Goal: Task Accomplishment & Management: Use online tool/utility

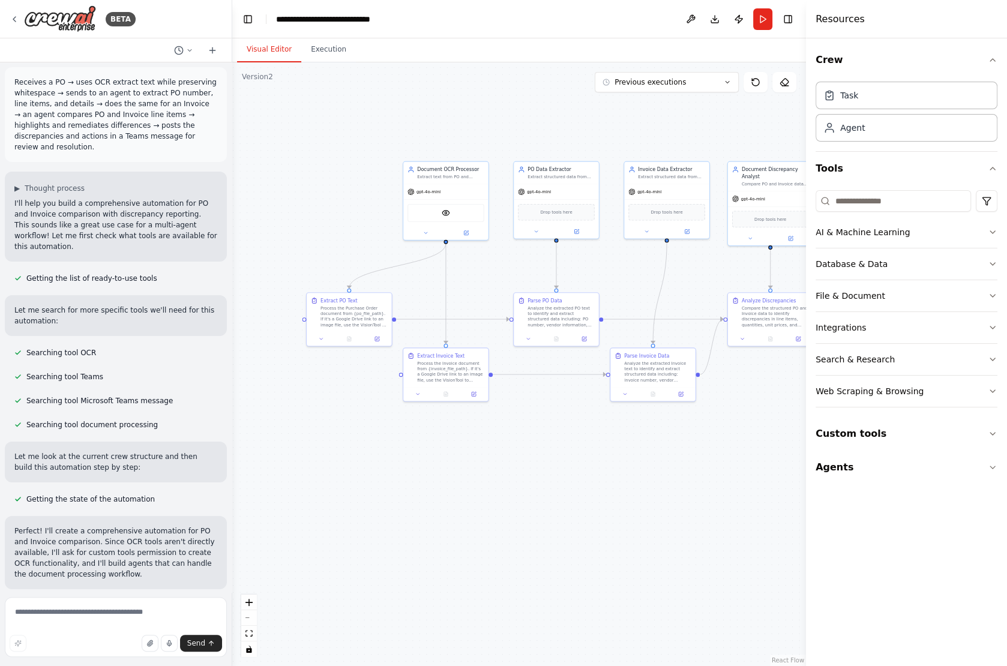
scroll to position [15, 0]
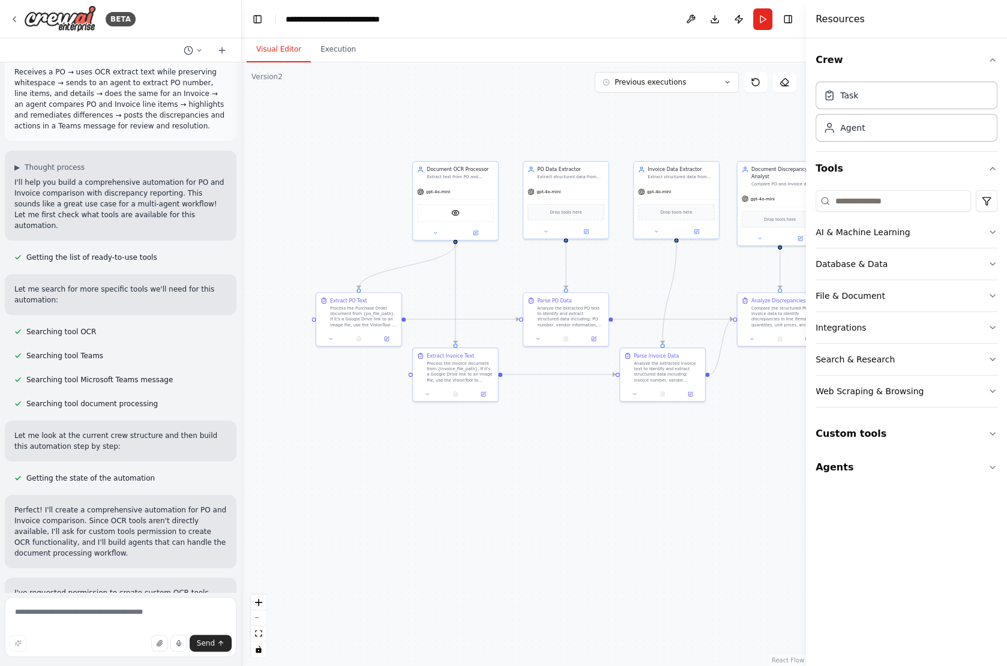
drag, startPoint x: 213, startPoint y: 405, endPoint x: 242, endPoint y: 34, distance: 371.5
click at [242, 34] on div "BETA Receives a PO → uses OCR extract text while preserving whitespace → sends …" at bounding box center [503, 333] width 1007 height 666
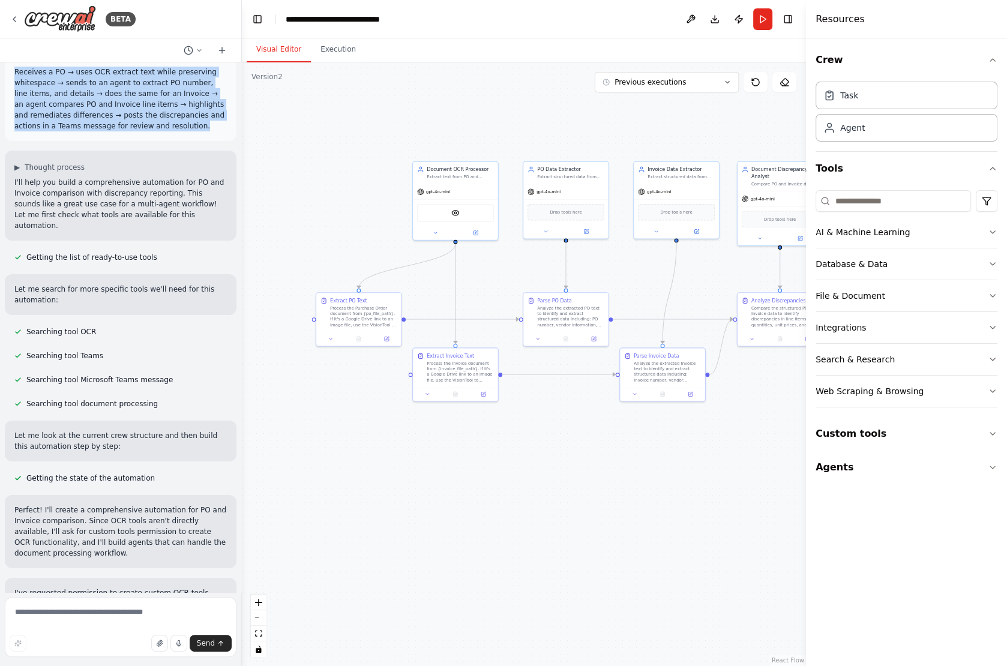
drag, startPoint x: 171, startPoint y: 124, endPoint x: 14, endPoint y: 71, distance: 165.9
click at [14, 71] on p "Receives a PO → uses OCR extract text while preserving whitespace → sends to an…" at bounding box center [120, 99] width 213 height 65
copy p "Receives a PO → uses OCR extract text while preserving whitespace → sends to an…"
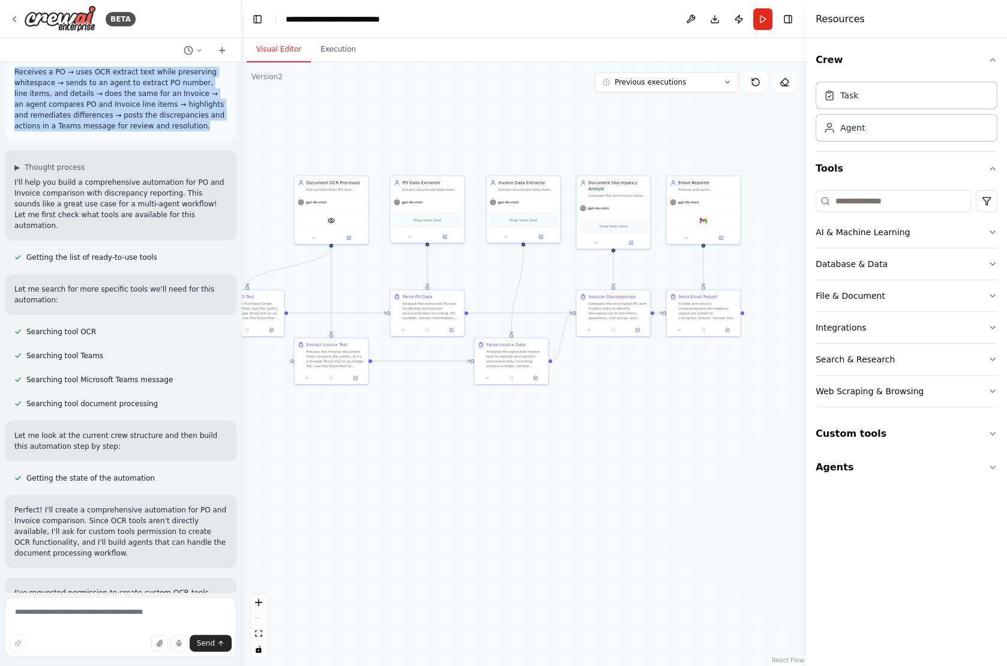
drag, startPoint x: 599, startPoint y: 267, endPoint x: 463, endPoint y: 265, distance: 135.7
click at [463, 265] on div ".deletable-edge-delete-btn { width: 20px; height: 20px; border: 0px solid #ffff…" at bounding box center [524, 364] width 564 height 604
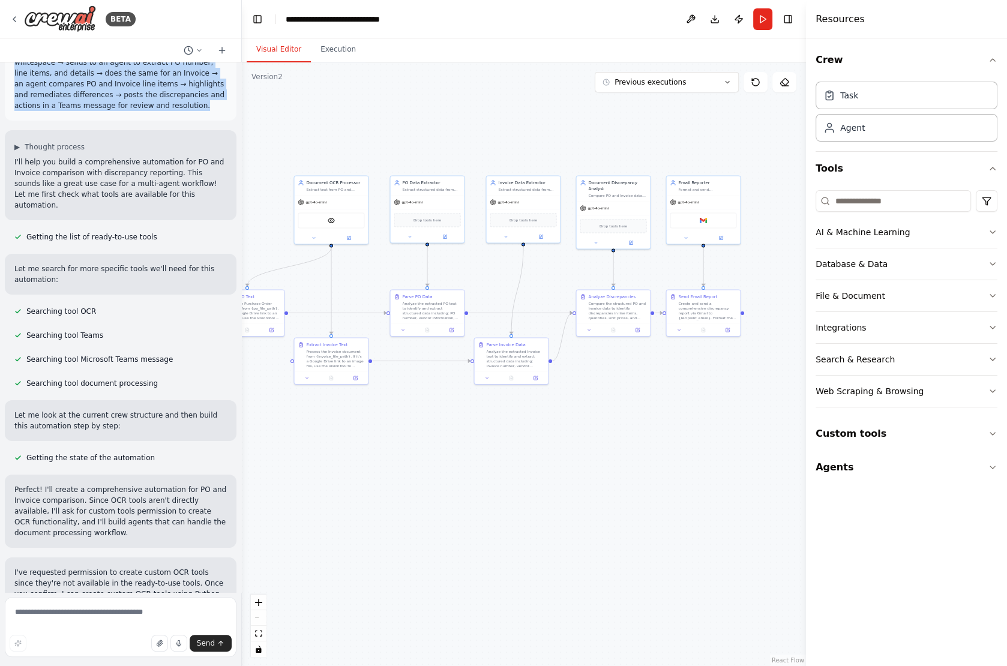
scroll to position [0, 0]
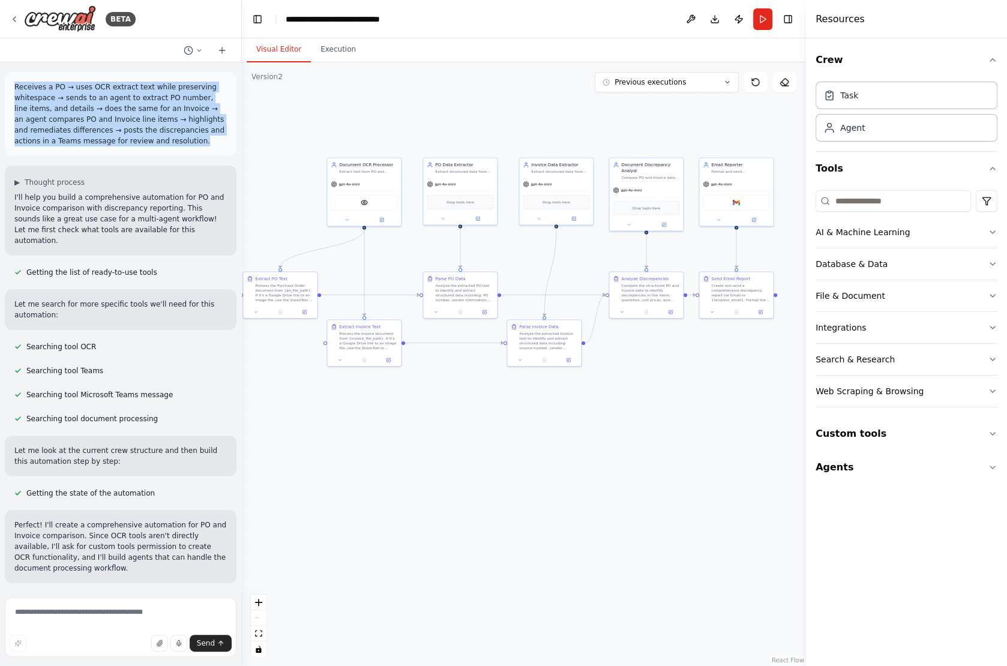
drag, startPoint x: 366, startPoint y: 424, endPoint x: 399, endPoint y: 406, distance: 37.6
click at [399, 406] on div ".deletable-edge-delete-btn { width: 20px; height: 20px; border: 0px solid #ffff…" at bounding box center [524, 364] width 564 height 604
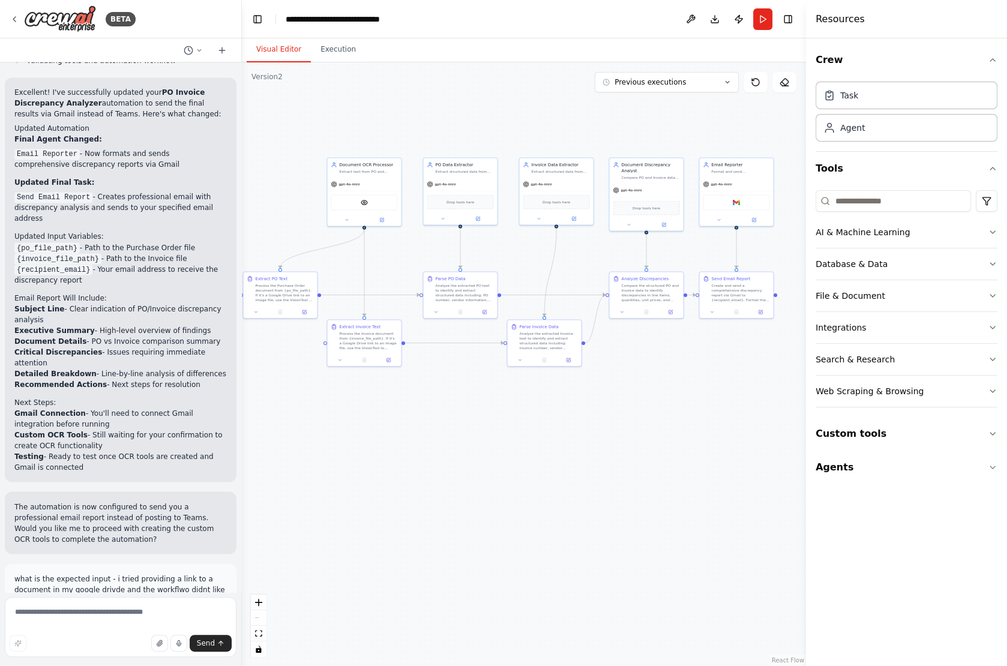
scroll to position [2964, 0]
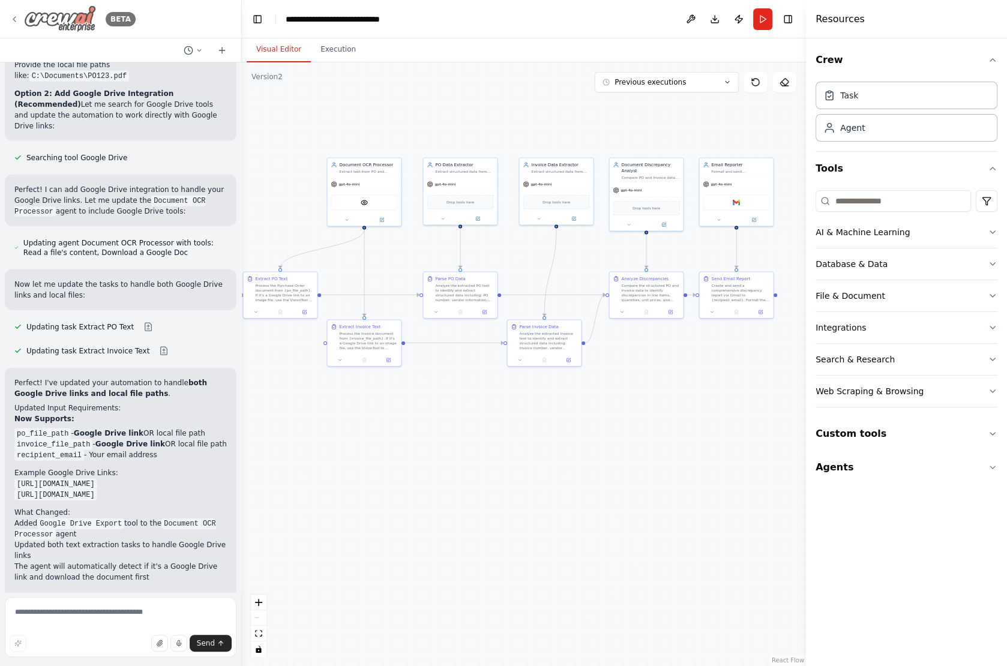
click at [13, 19] on icon at bounding box center [14, 19] width 2 height 5
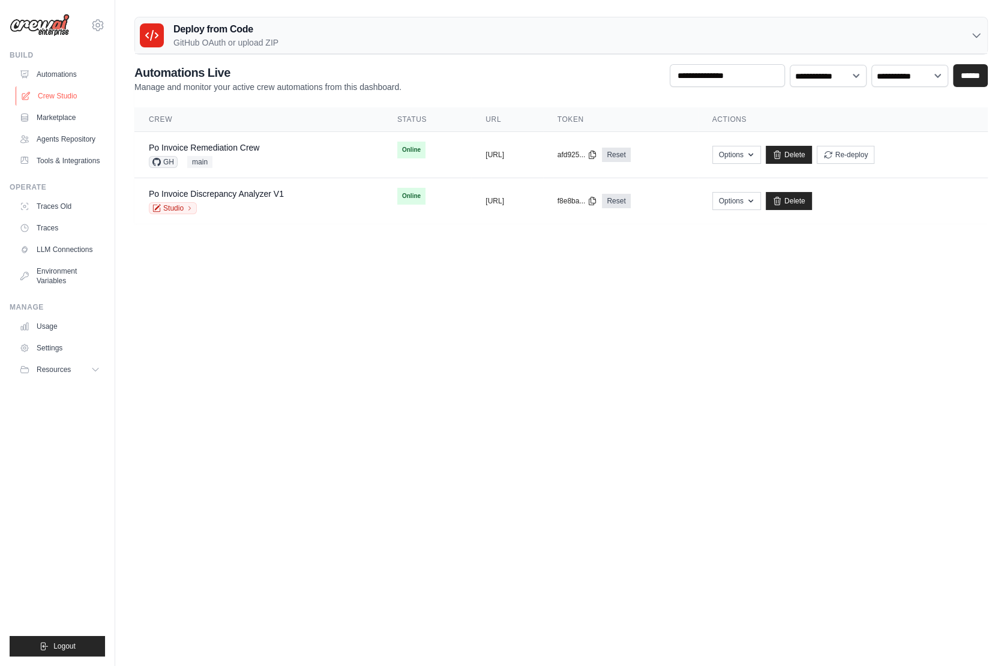
click at [67, 100] on link "Crew Studio" at bounding box center [61, 95] width 91 height 19
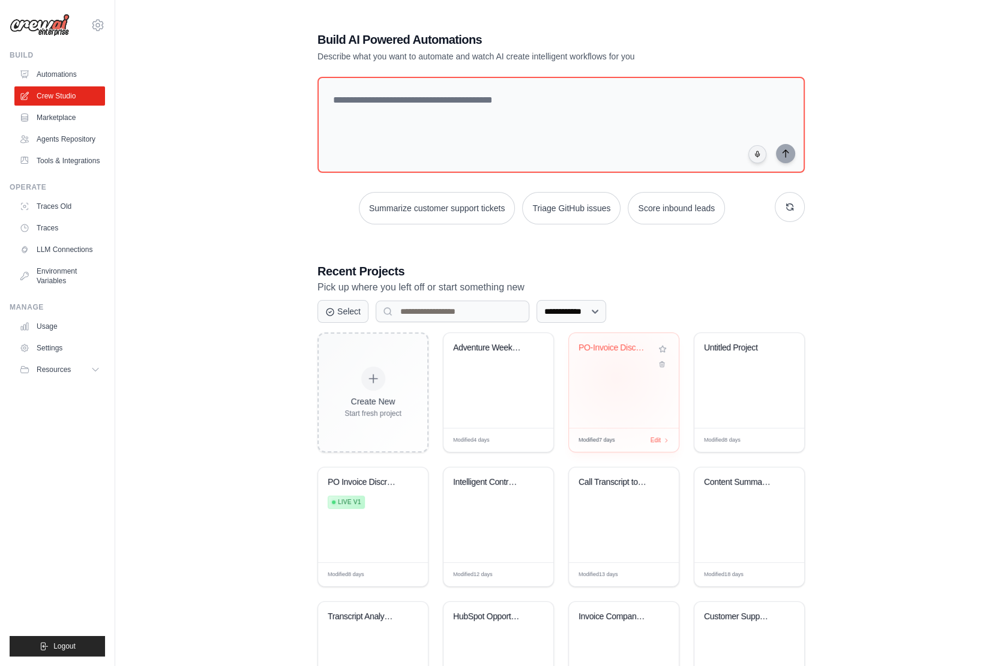
click at [616, 376] on div "PO-Invoice Discrepancy Analysis & G..." at bounding box center [624, 380] width 110 height 95
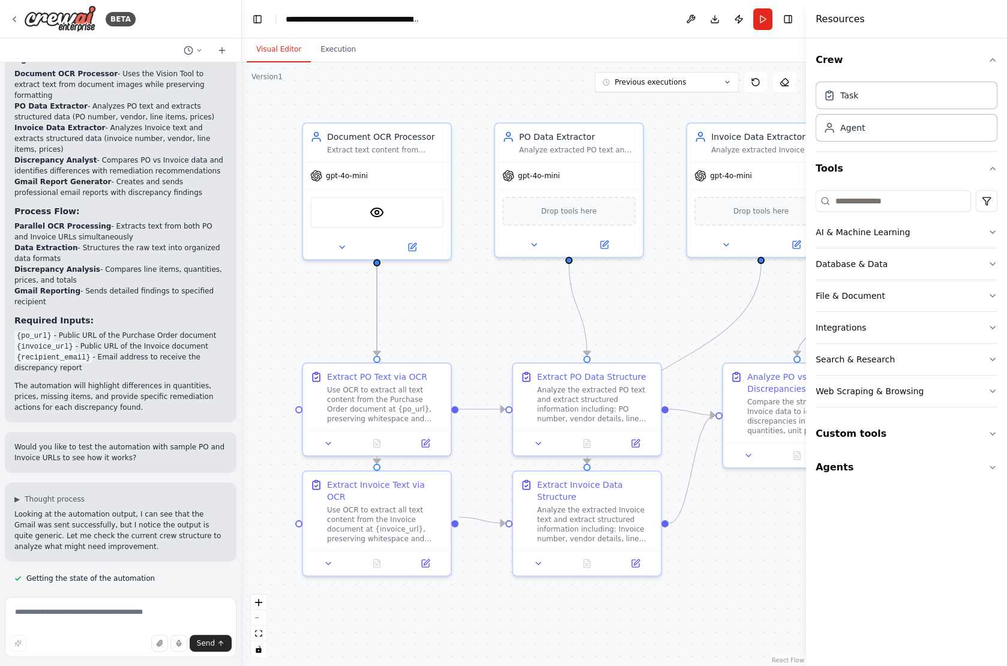
scroll to position [1067, 0]
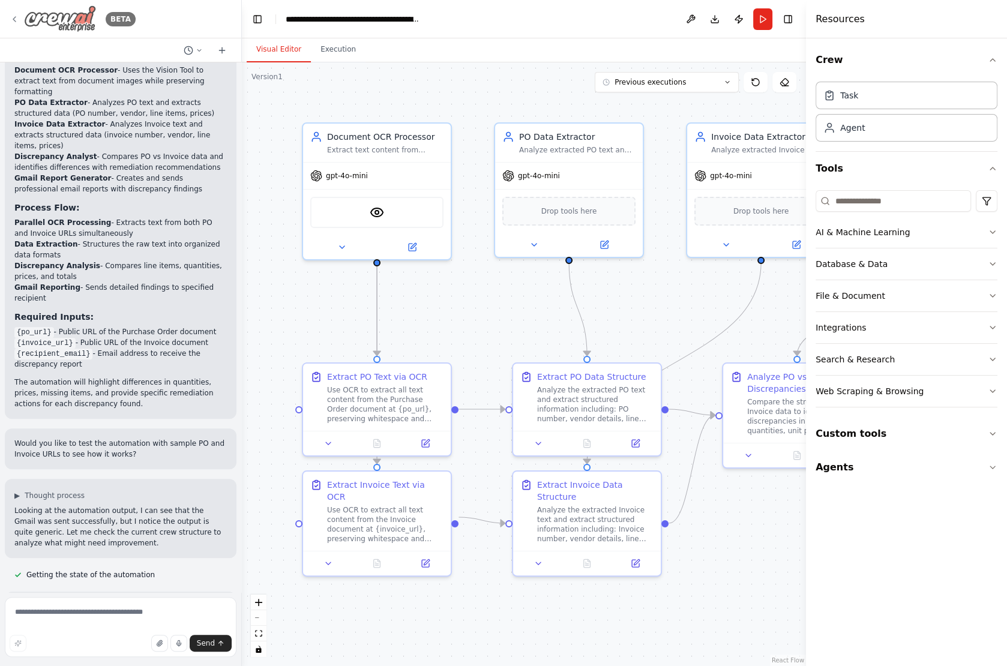
click at [17, 19] on icon at bounding box center [15, 19] width 10 height 10
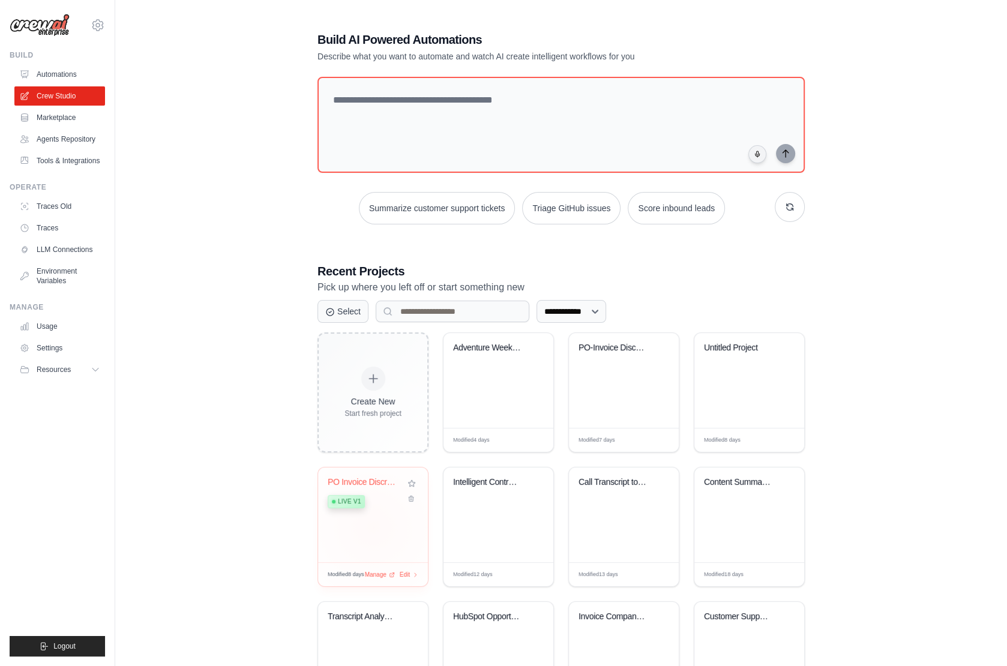
click at [378, 522] on div "PO Invoice Discrepancy Analyzer Live v1" at bounding box center [373, 515] width 110 height 95
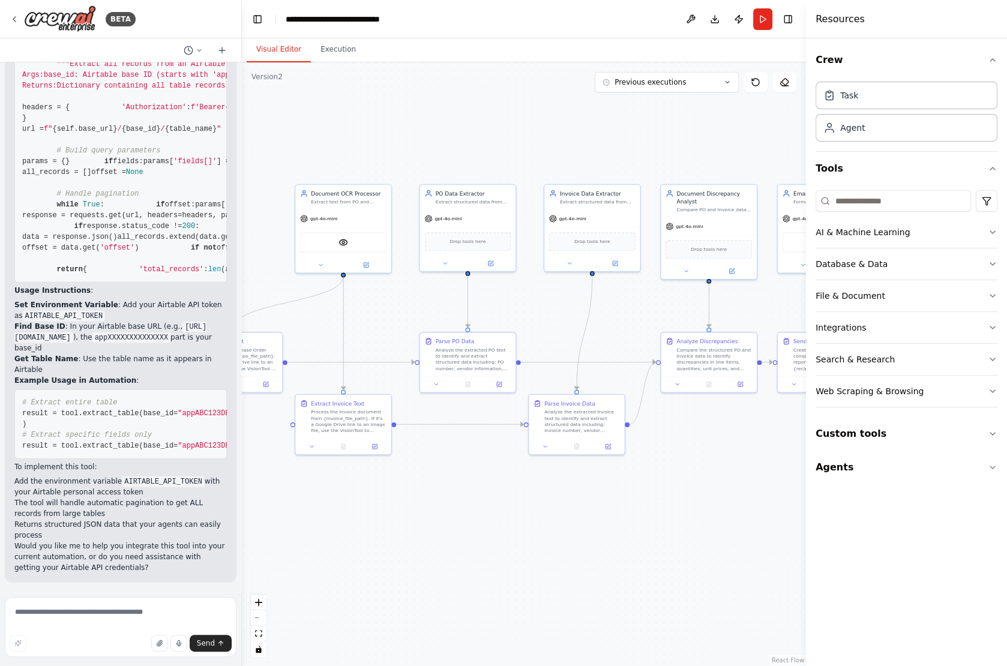
scroll to position [7281, 0]
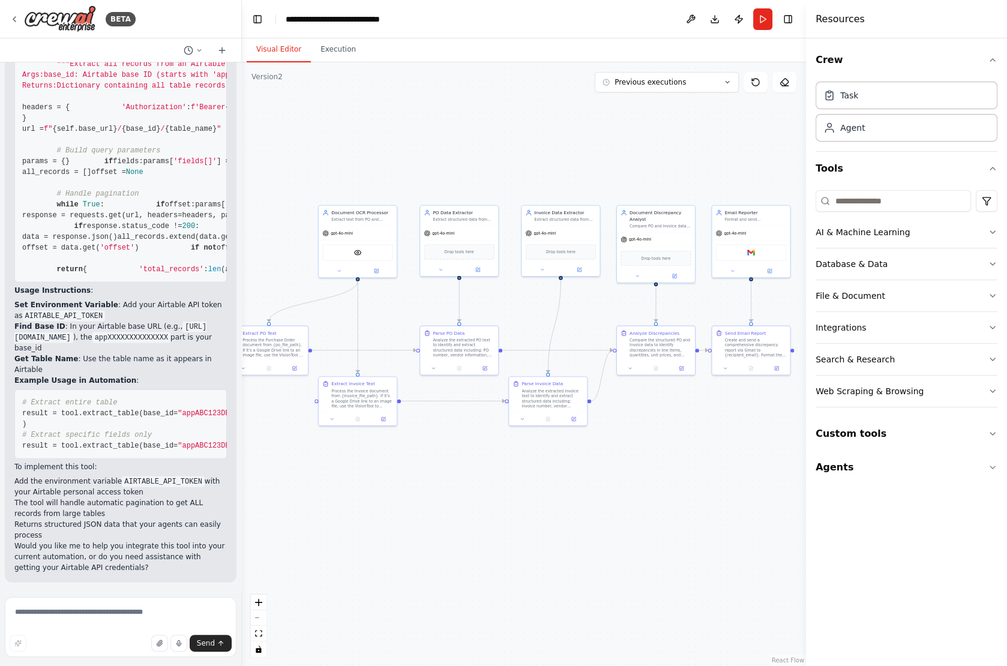
drag, startPoint x: 373, startPoint y: 309, endPoint x: 403, endPoint y: 308, distance: 29.4
click at [403, 308] on div ".deletable-edge-delete-btn { width: 20px; height: 20px; border: 0px solid #ffff…" at bounding box center [524, 364] width 564 height 604
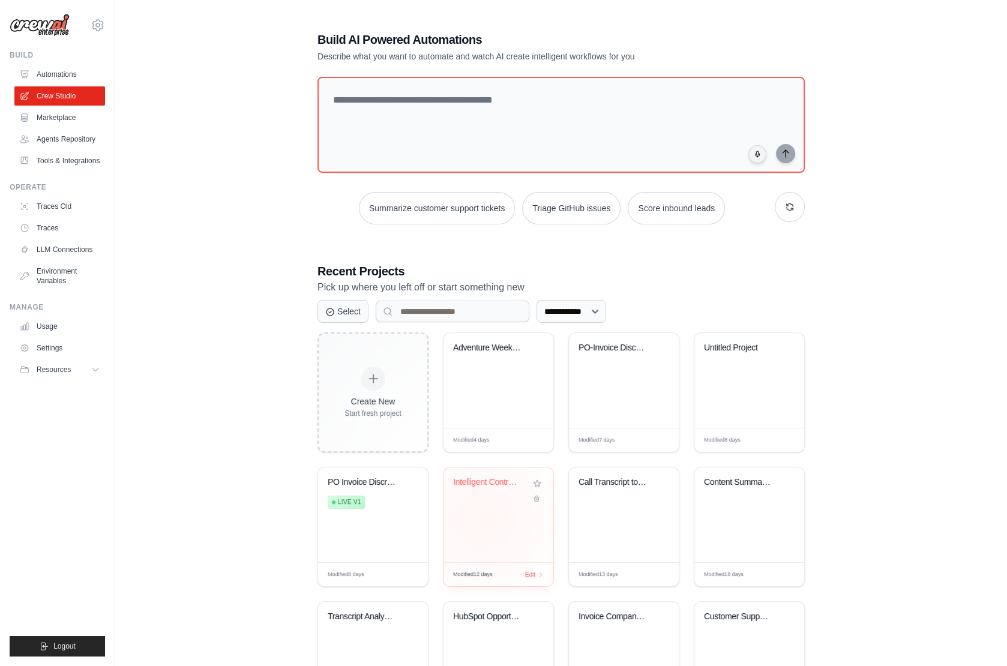
click at [481, 519] on div "Intelligent Contract Management & N..." at bounding box center [499, 515] width 110 height 95
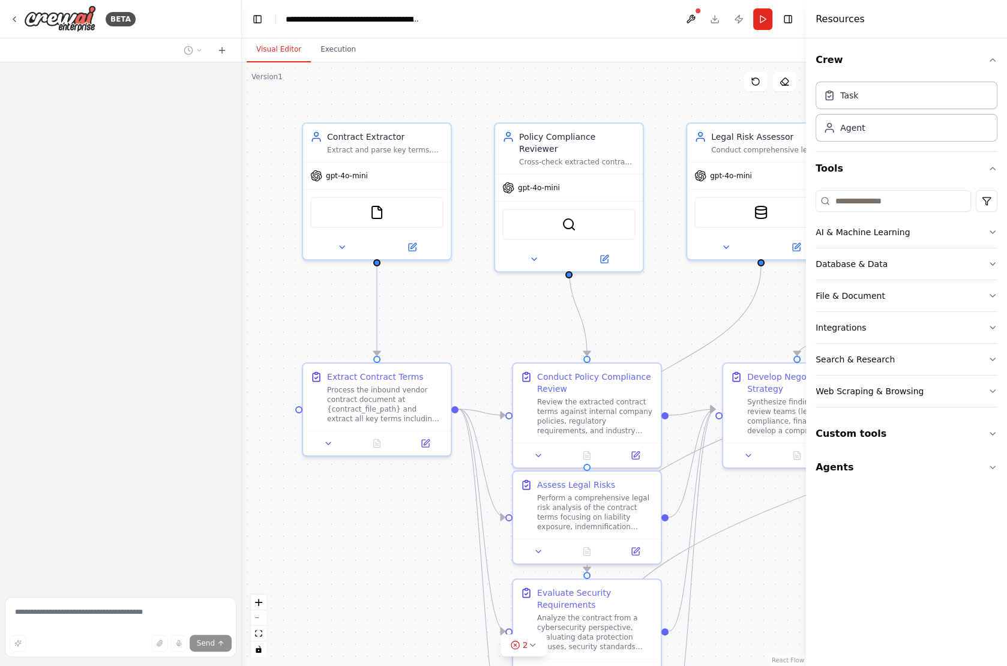
scroll to position [1255, 0]
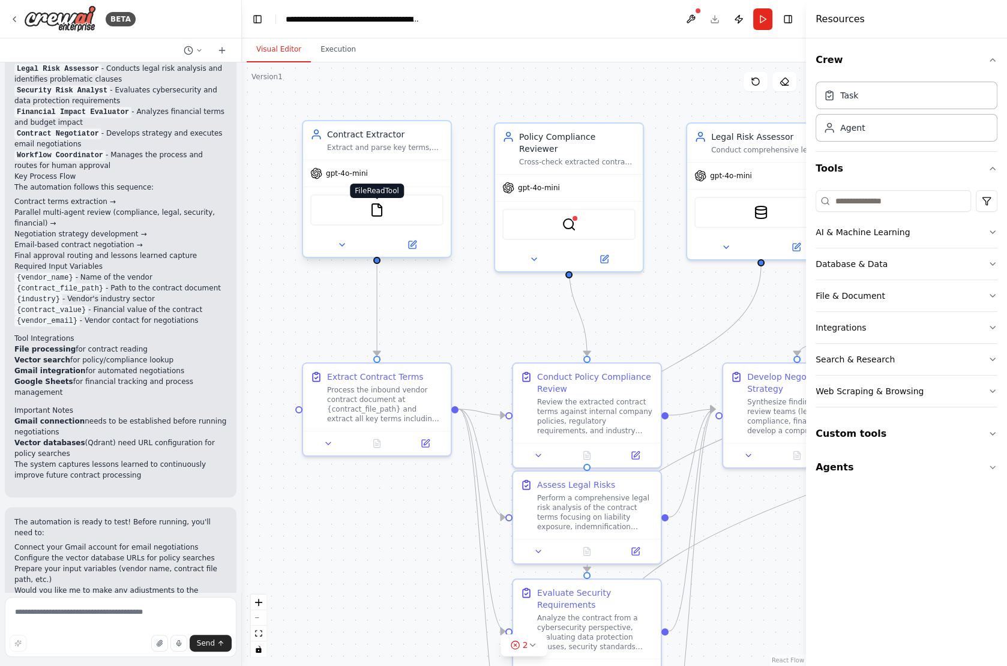
click at [378, 209] on img at bounding box center [377, 210] width 14 height 14
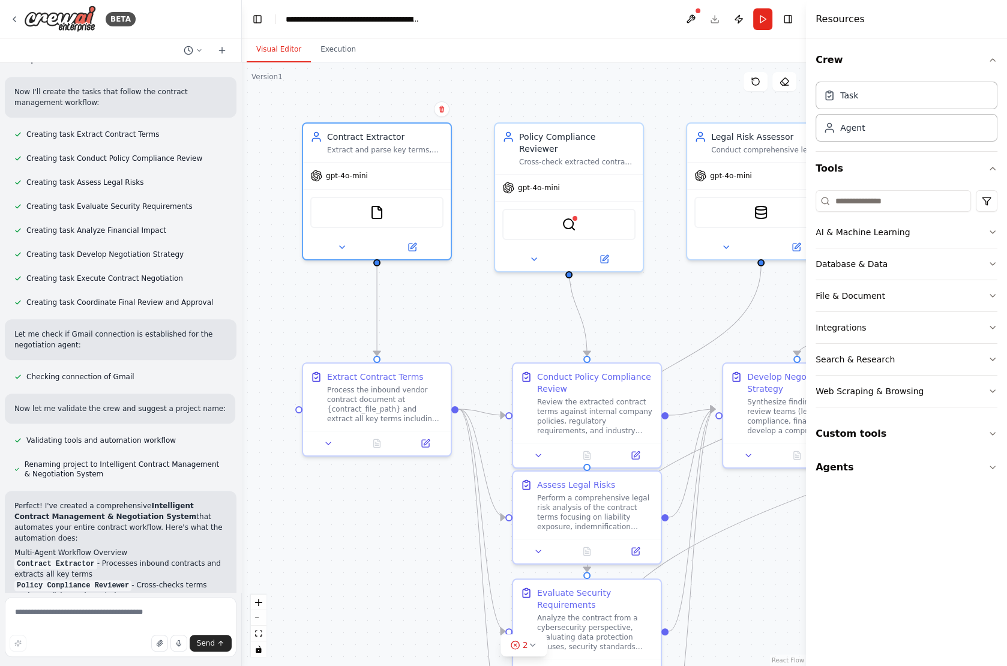
scroll to position [713, 0]
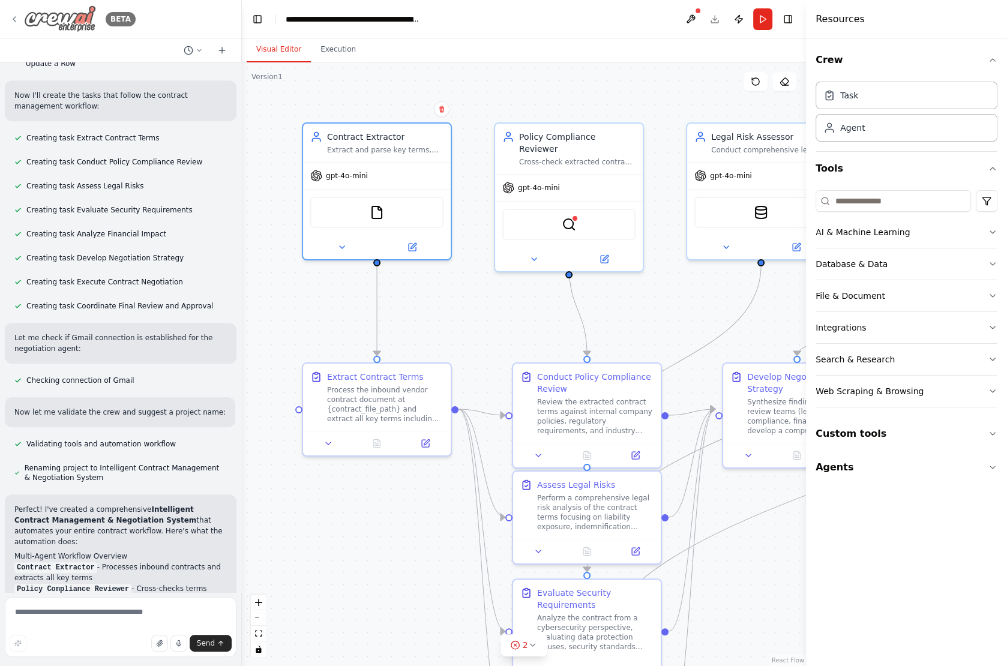
click at [14, 24] on div "BETA" at bounding box center [73, 18] width 126 height 27
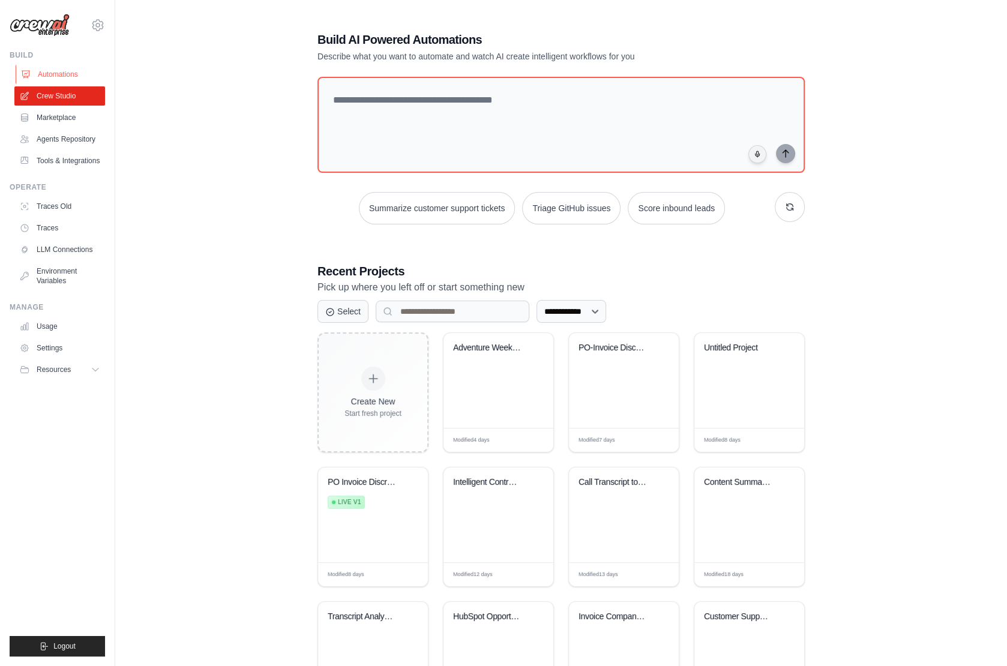
click at [59, 77] on link "Automations" at bounding box center [61, 74] width 91 height 19
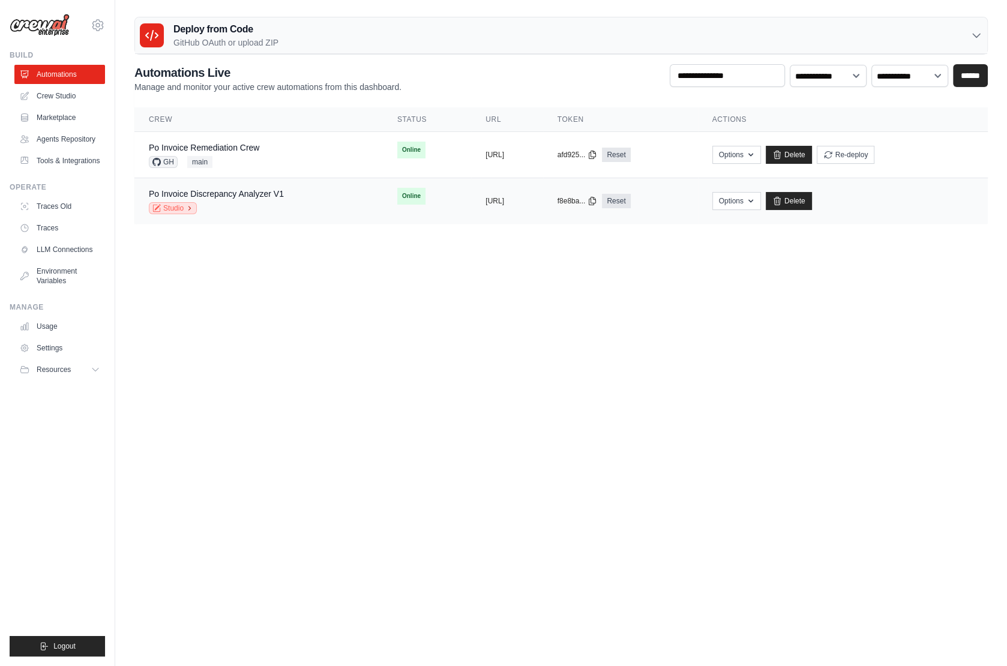
click at [175, 208] on link "Studio" at bounding box center [173, 208] width 48 height 12
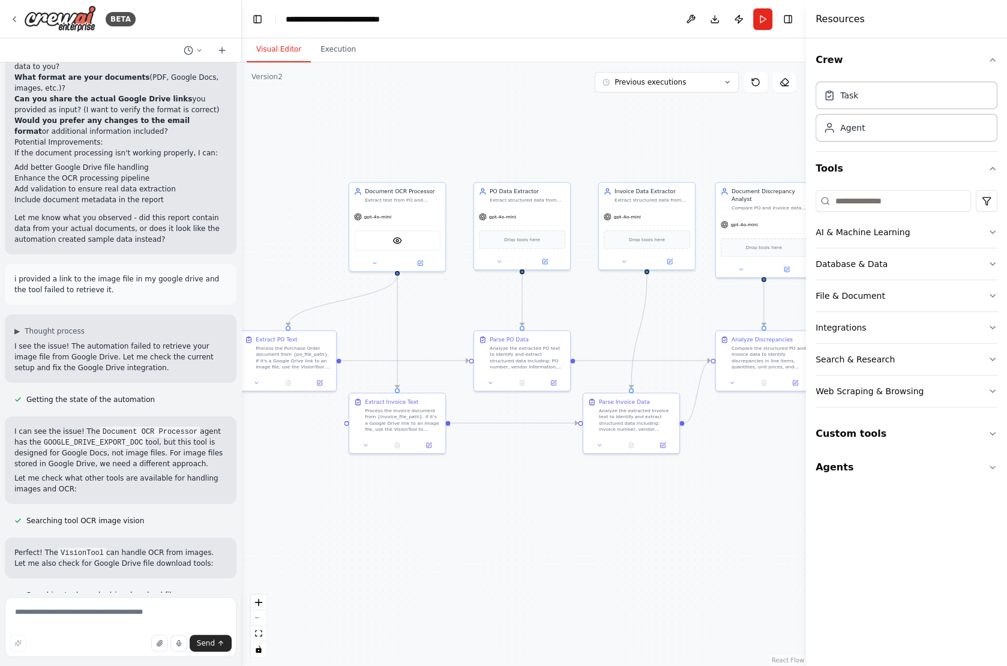
scroll to position [4008, 0]
drag, startPoint x: 302, startPoint y: 349, endPoint x: 315, endPoint y: 341, distance: 15.2
click at [315, 341] on div "Process the Purchase Order document from {po_file_path}. If it's a Google Drive…" at bounding box center [309, 348] width 76 height 25
click at [764, 16] on button "Run" at bounding box center [762, 19] width 19 height 22
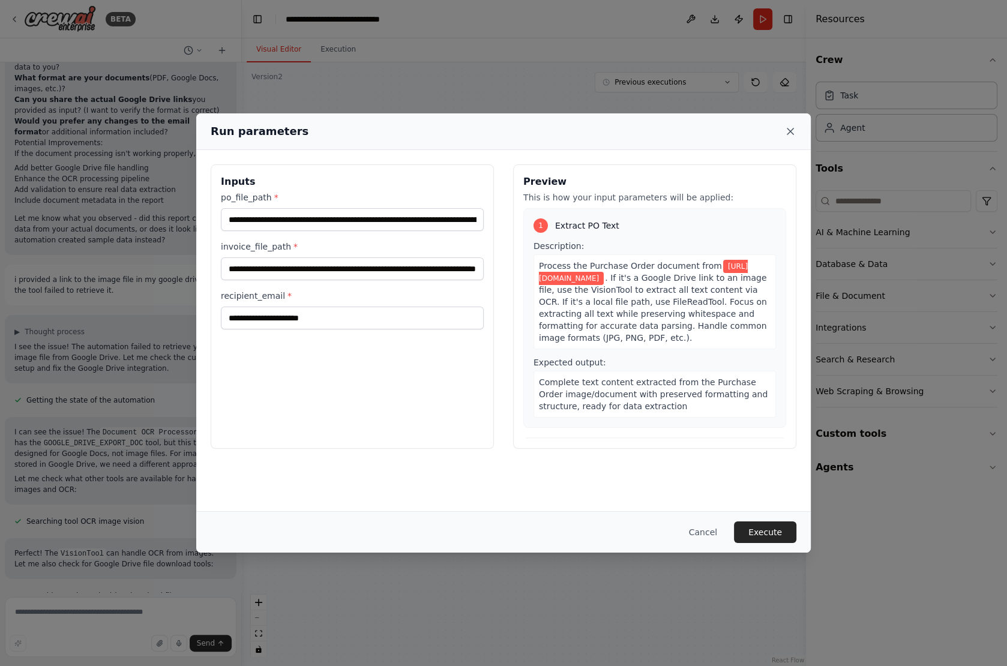
click at [789, 130] on icon at bounding box center [791, 131] width 6 height 6
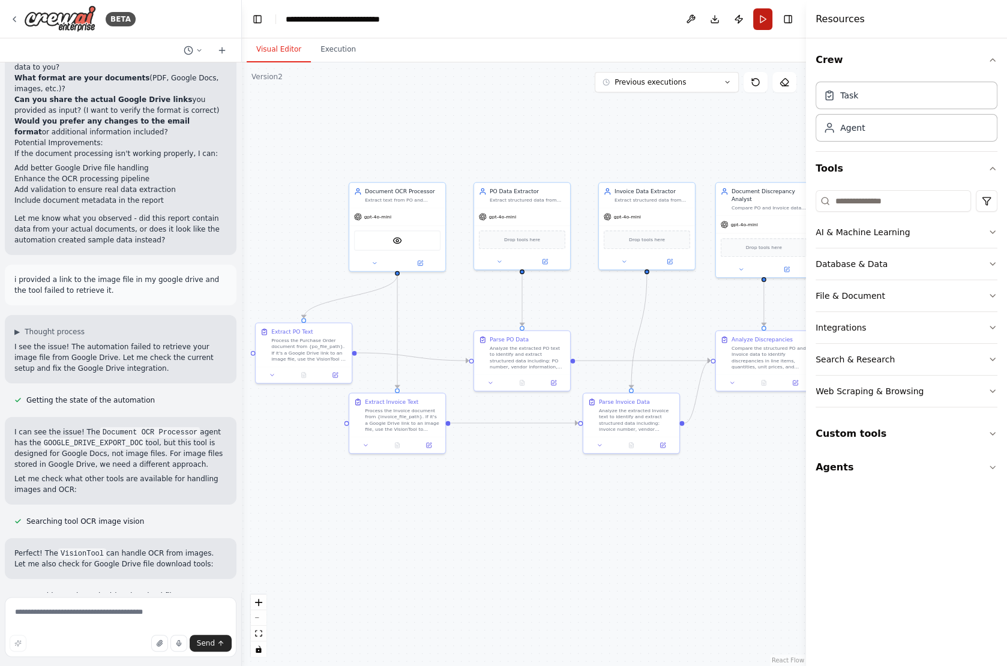
click at [762, 18] on button "Run" at bounding box center [762, 19] width 19 height 22
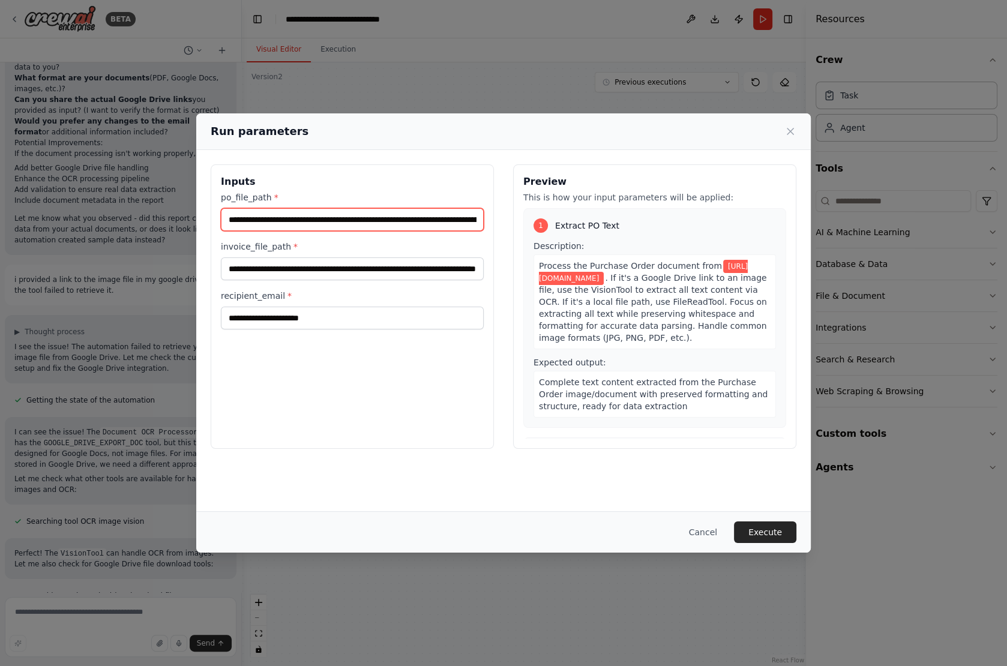
click at [378, 221] on input "**********" at bounding box center [352, 219] width 263 height 23
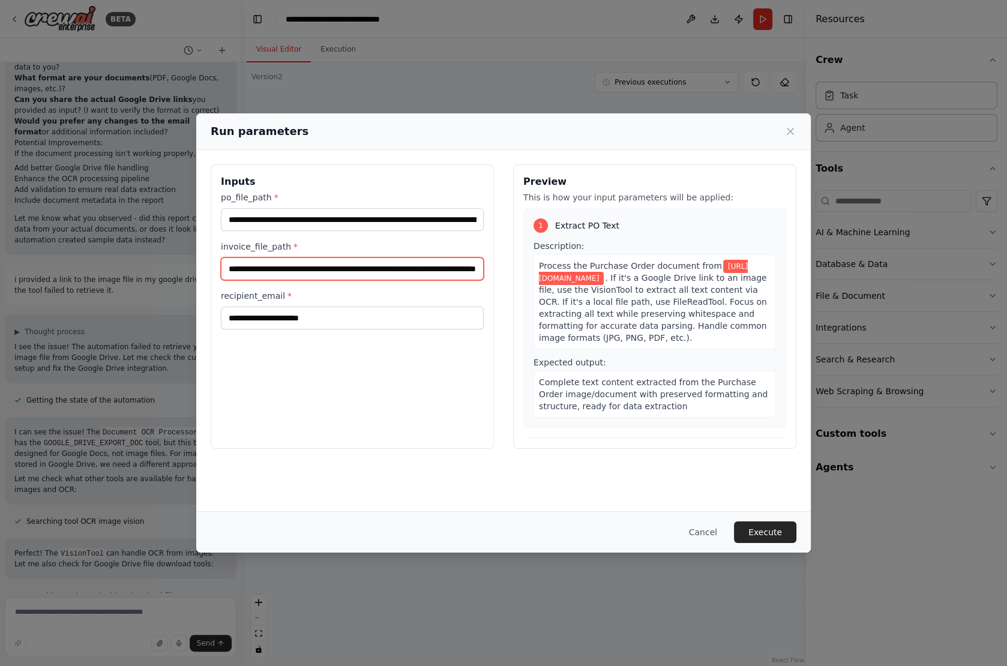
click at [349, 265] on input "**********" at bounding box center [352, 269] width 263 height 23
click at [88, 222] on div "**********" at bounding box center [503, 333] width 1007 height 666
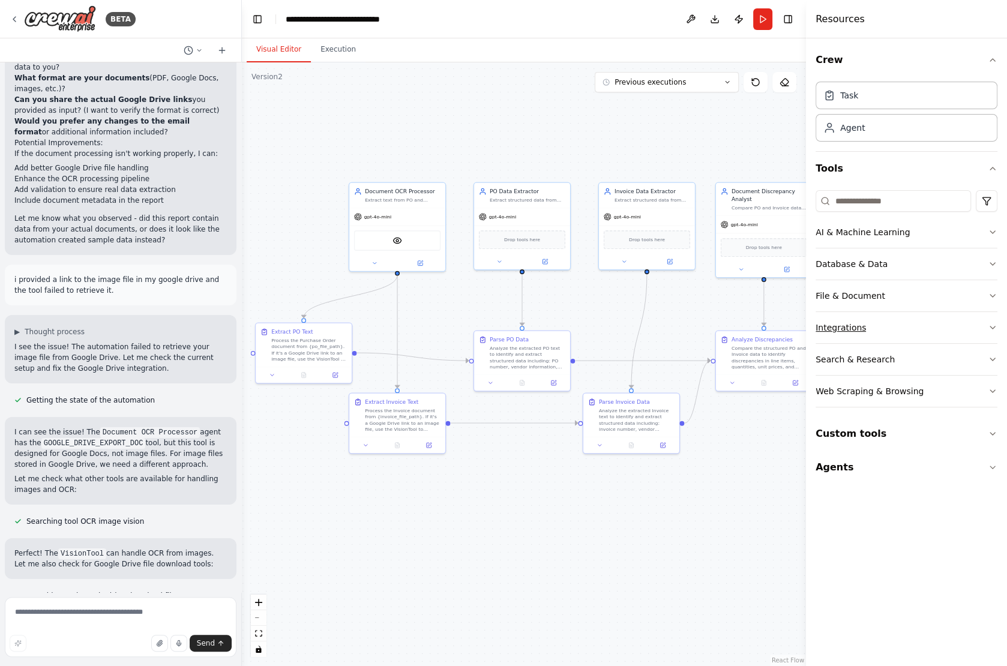
click at [903, 316] on button "Integrations" at bounding box center [907, 327] width 182 height 31
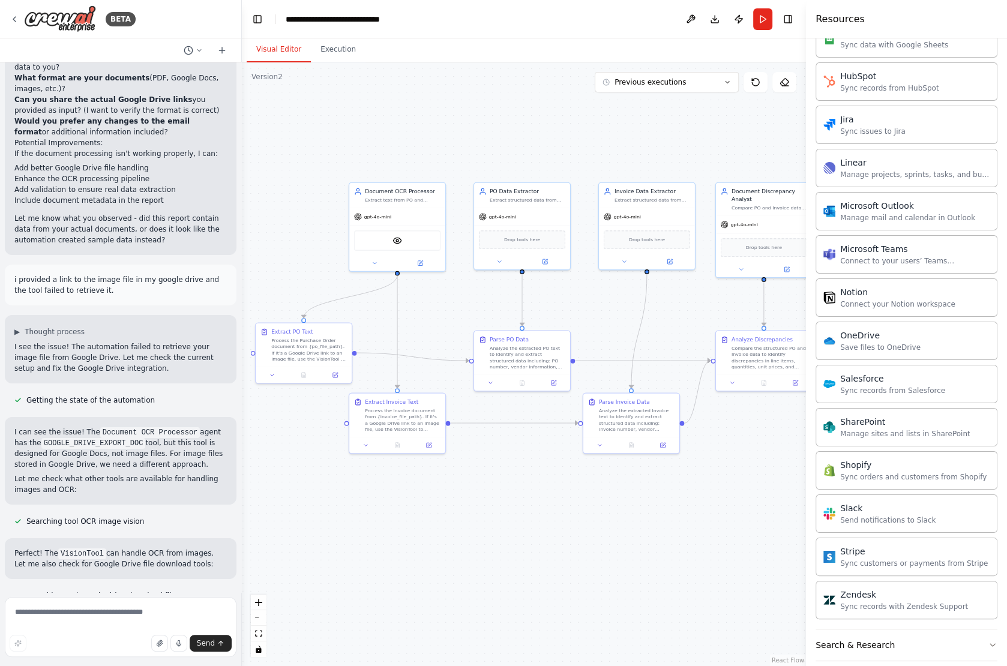
scroll to position [773, 0]
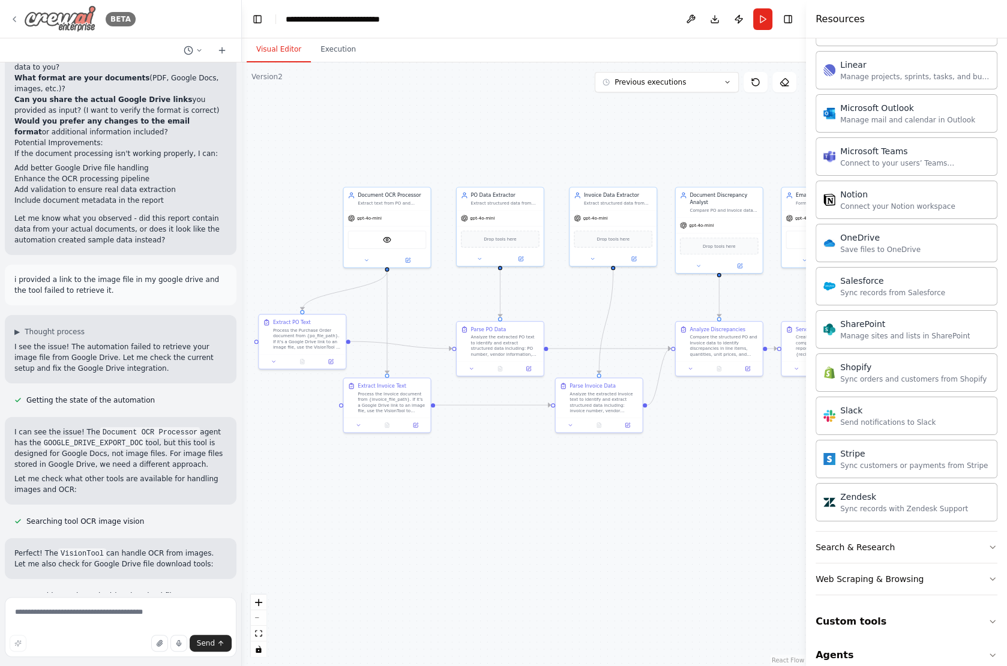
click at [13, 17] on icon at bounding box center [15, 19] width 10 height 10
click at [15, 20] on icon at bounding box center [14, 19] width 2 height 5
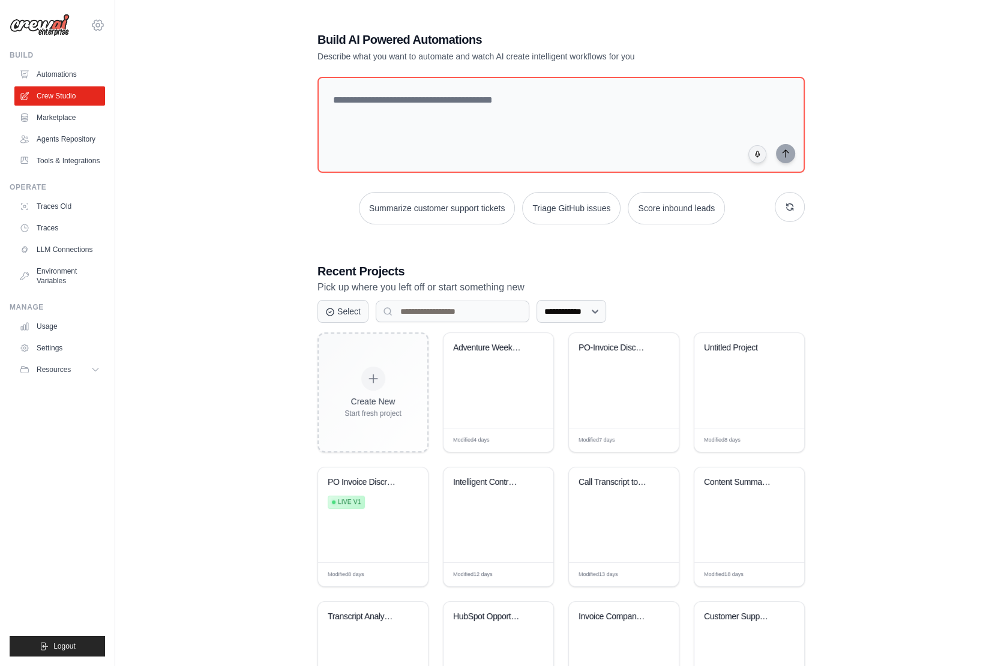
click at [100, 24] on icon at bounding box center [98, 25] width 14 height 14
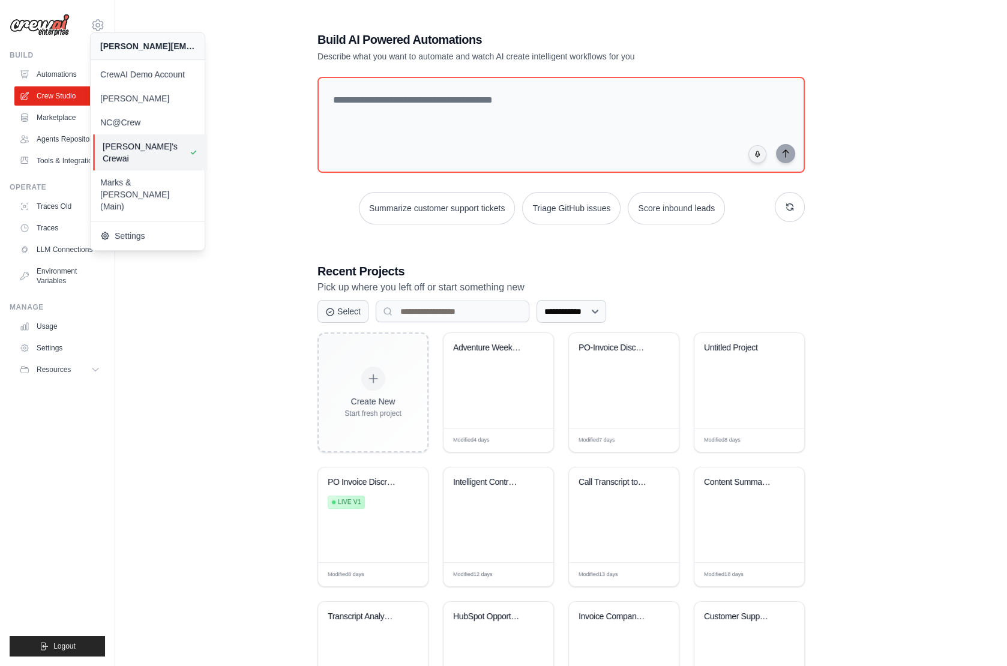
click at [145, 146] on span "[PERSON_NAME]'s Crewai" at bounding box center [150, 152] width 95 height 24
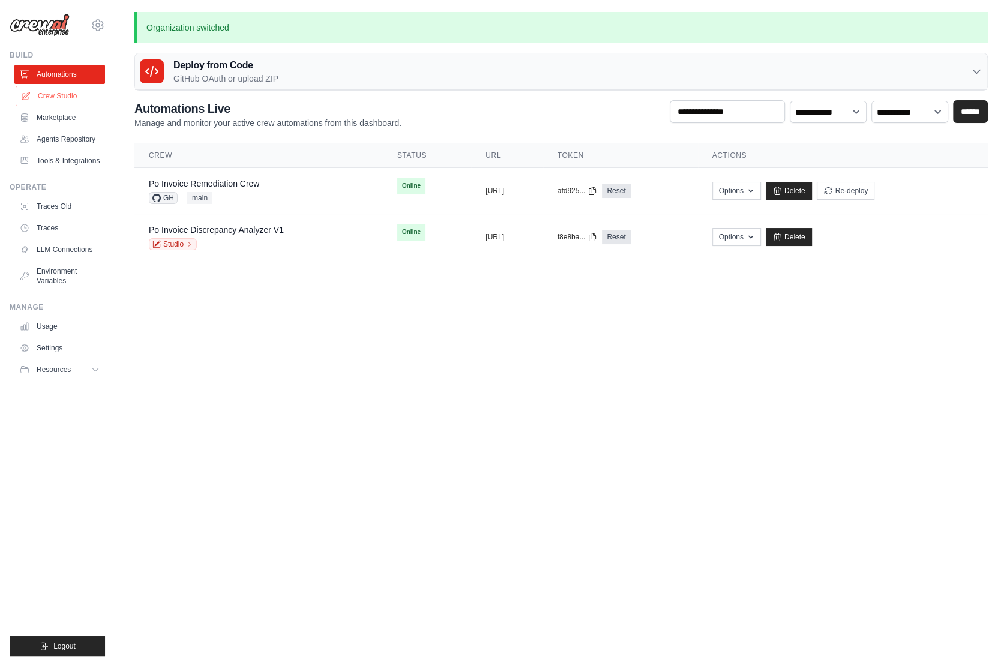
click at [68, 98] on link "Crew Studio" at bounding box center [61, 95] width 91 height 19
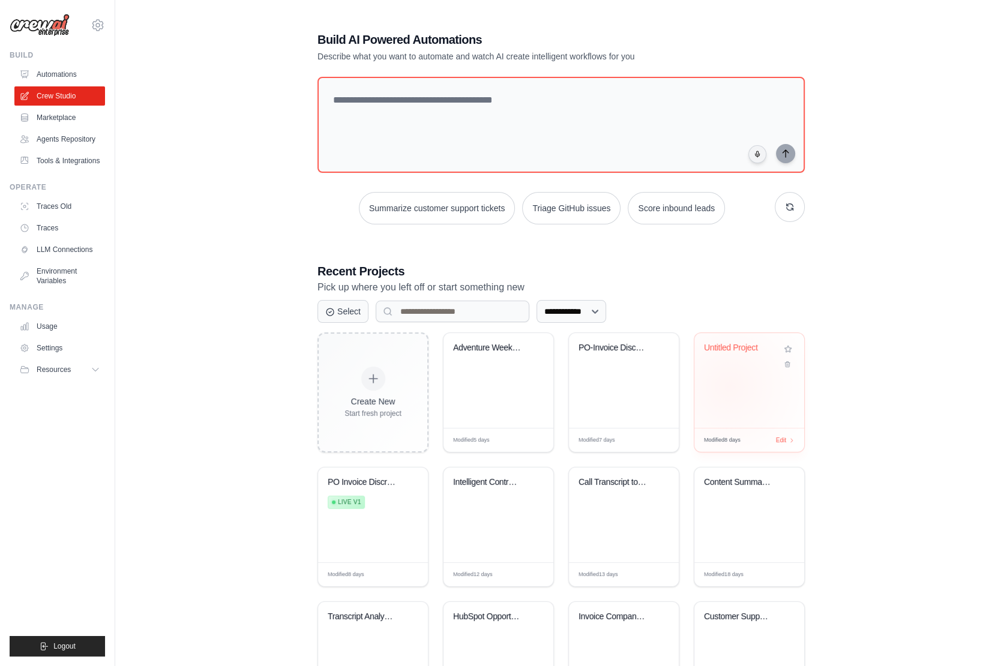
click at [729, 385] on div "Untitled Project" at bounding box center [750, 380] width 110 height 95
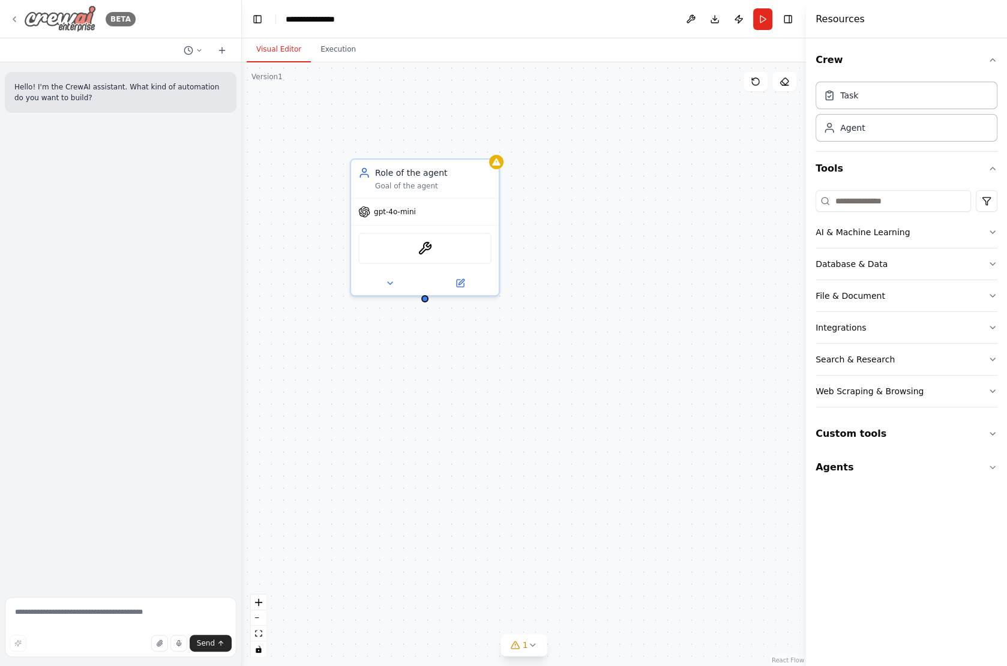
click at [19, 14] on div "BETA" at bounding box center [73, 18] width 126 height 27
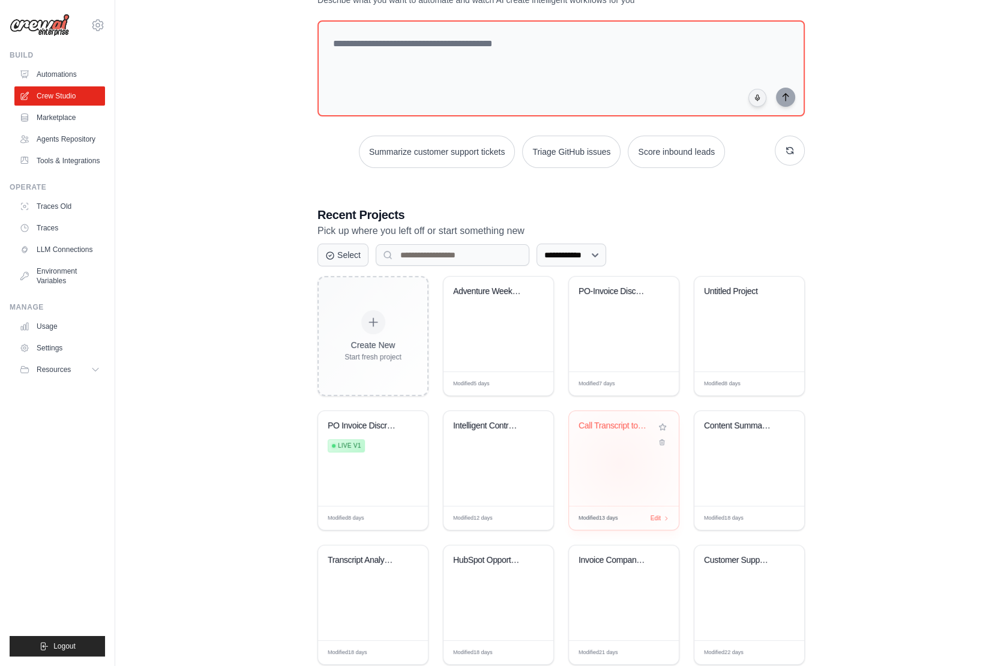
scroll to position [57, 0]
click at [508, 470] on div "Intelligent Contract Management & N..." at bounding box center [499, 458] width 110 height 95
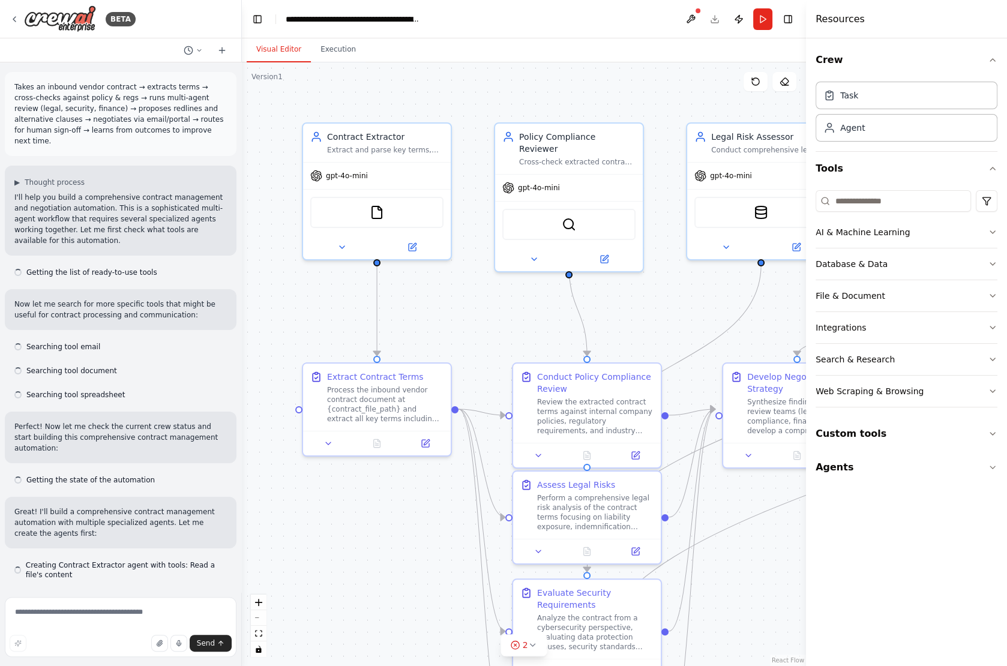
scroll to position [1255, 0]
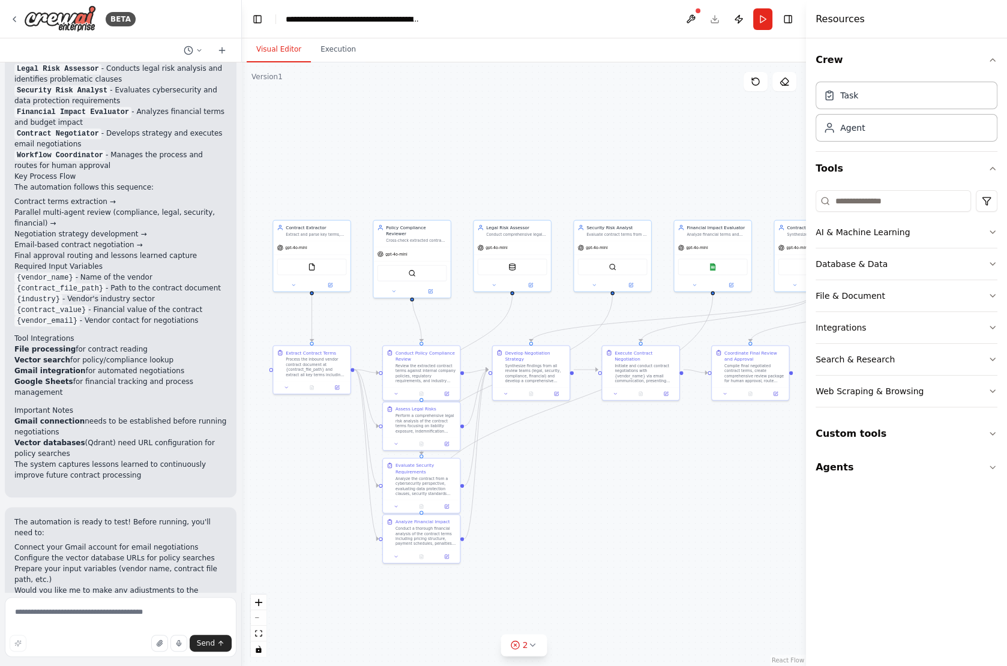
drag, startPoint x: 717, startPoint y: 492, endPoint x: 612, endPoint y: 491, distance: 105.1
click at [612, 491] on div ".deletable-edge-delete-btn { width: 20px; height: 20px; border: 0px solid #ffff…" at bounding box center [524, 364] width 564 height 604
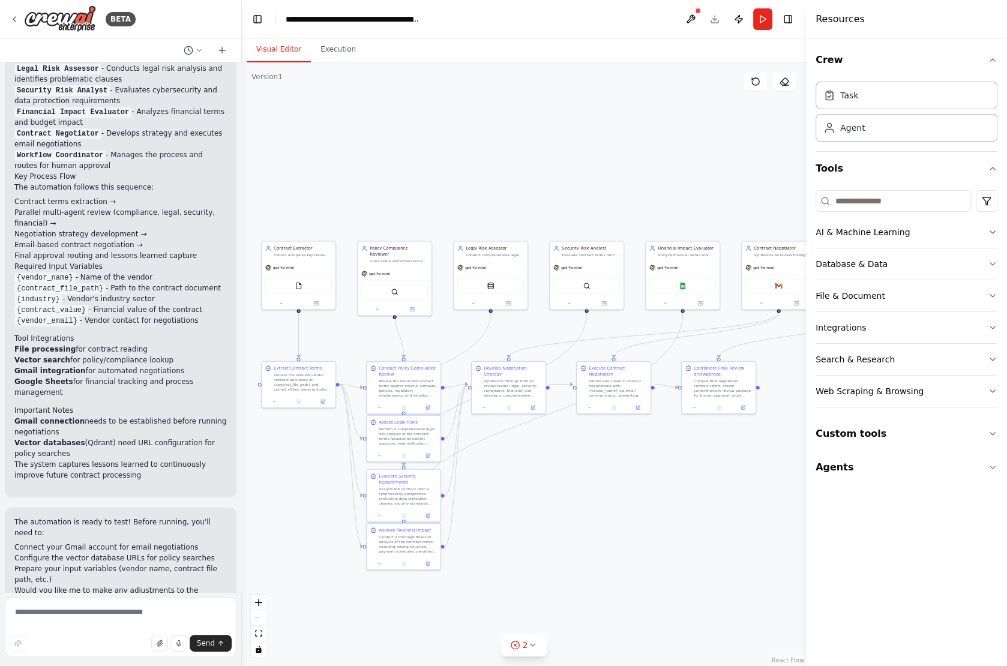
drag, startPoint x: 624, startPoint y: 465, endPoint x: 596, endPoint y: 475, distance: 30.2
click at [596, 475] on div ".deletable-edge-delete-btn { width: 20px; height: 20px; border: 0px solid #ffff…" at bounding box center [524, 364] width 564 height 604
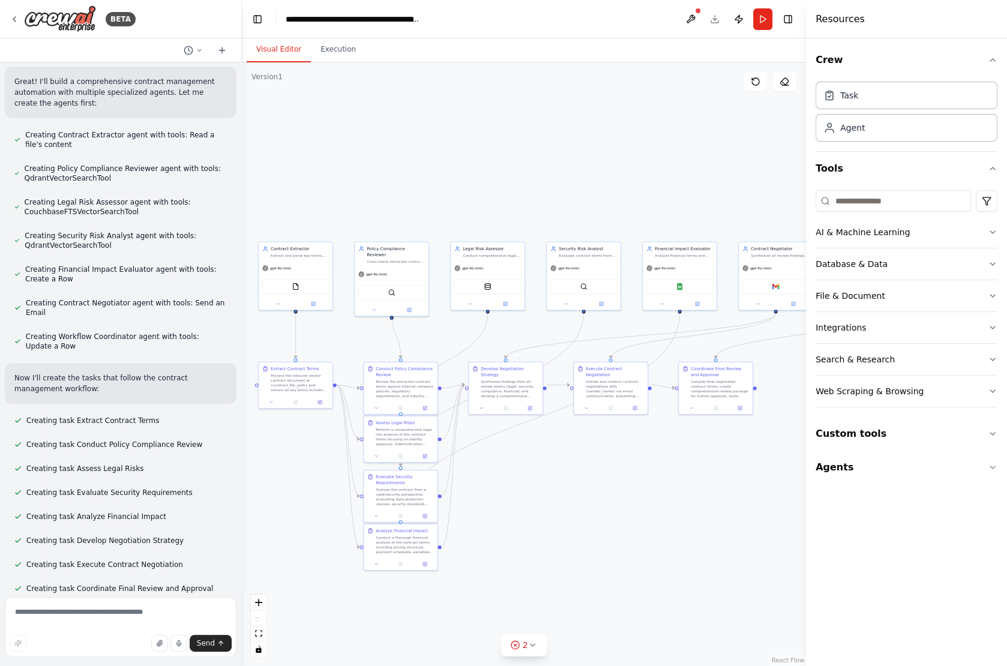
scroll to position [0, 0]
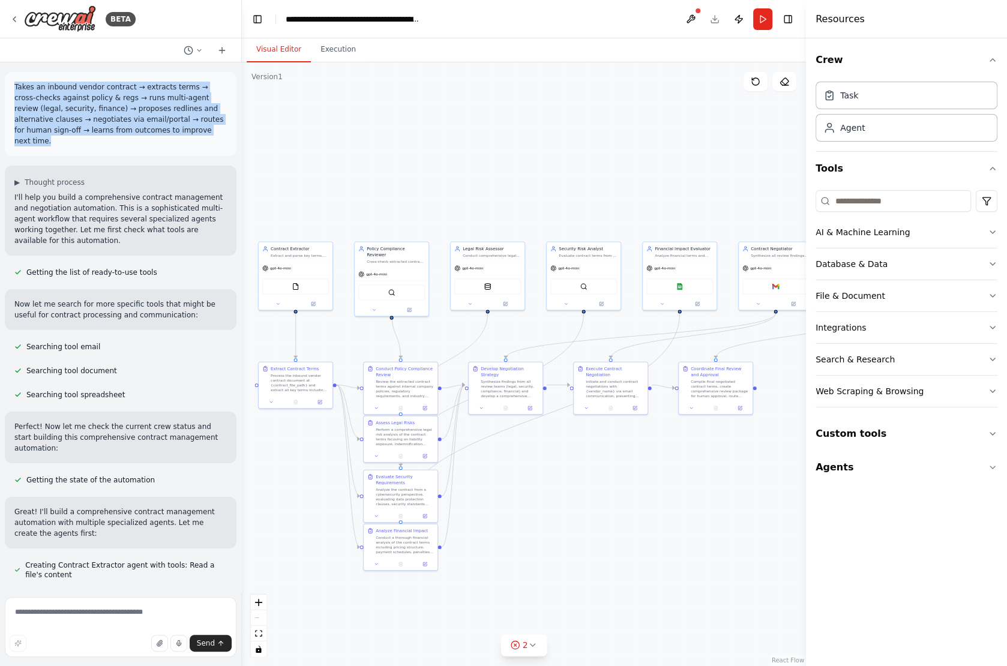
drag, startPoint x: 15, startPoint y: 86, endPoint x: 169, endPoint y: 130, distance: 160.2
click at [170, 130] on p "Takes an inbound vendor contract → extracts terms → cross-checks against policy…" at bounding box center [120, 114] width 213 height 65
copy p "Takes an inbound vendor contract → extracts terms → cross-checks against policy…"
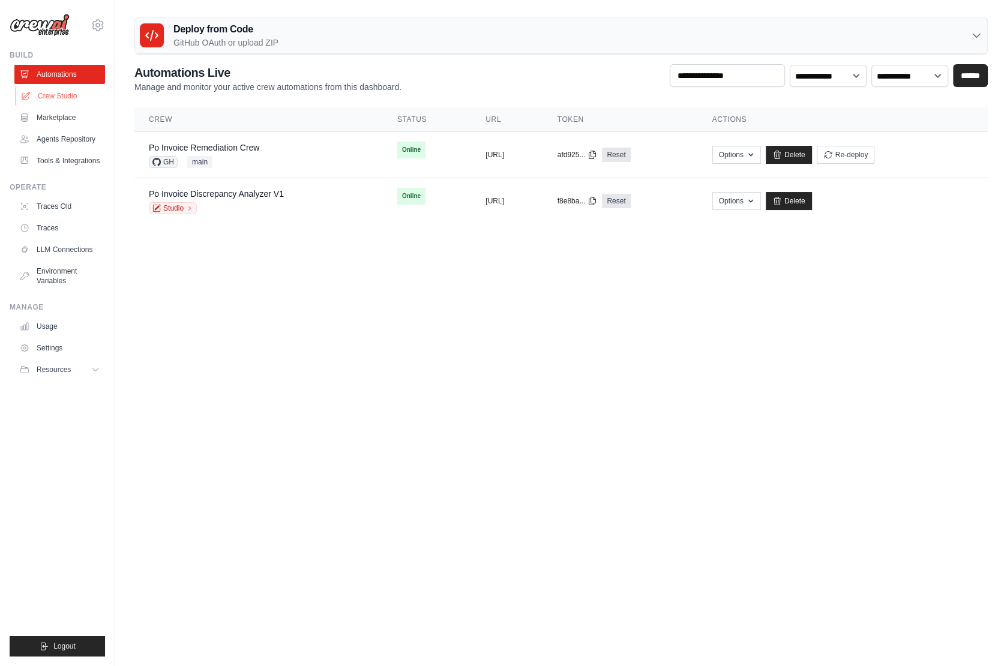
click at [63, 88] on link "Crew Studio" at bounding box center [61, 95] width 91 height 19
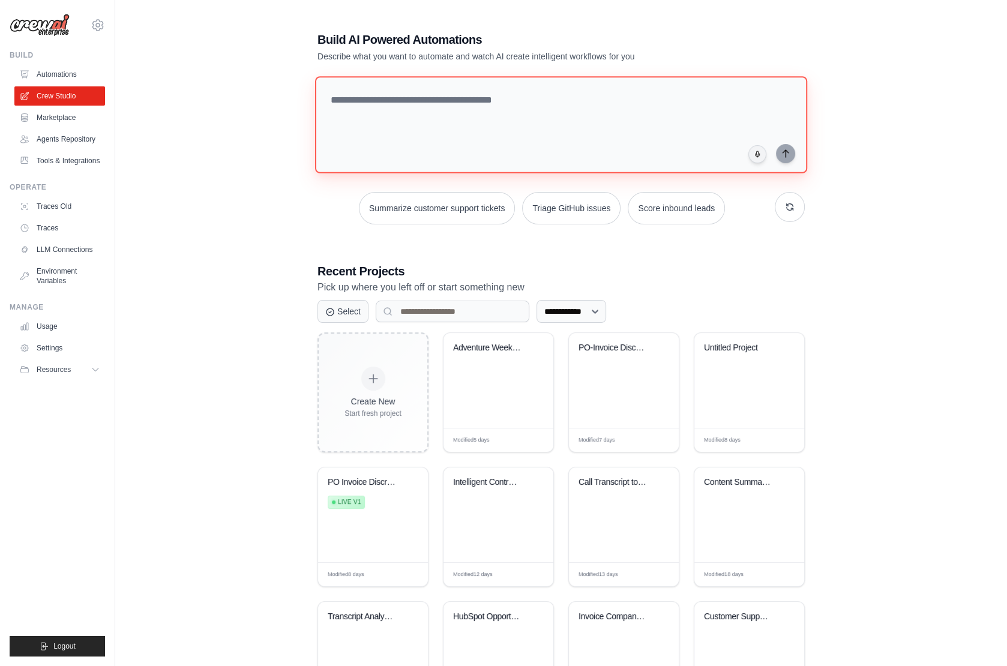
click at [366, 108] on textarea at bounding box center [561, 124] width 492 height 97
paste textarea "**********"
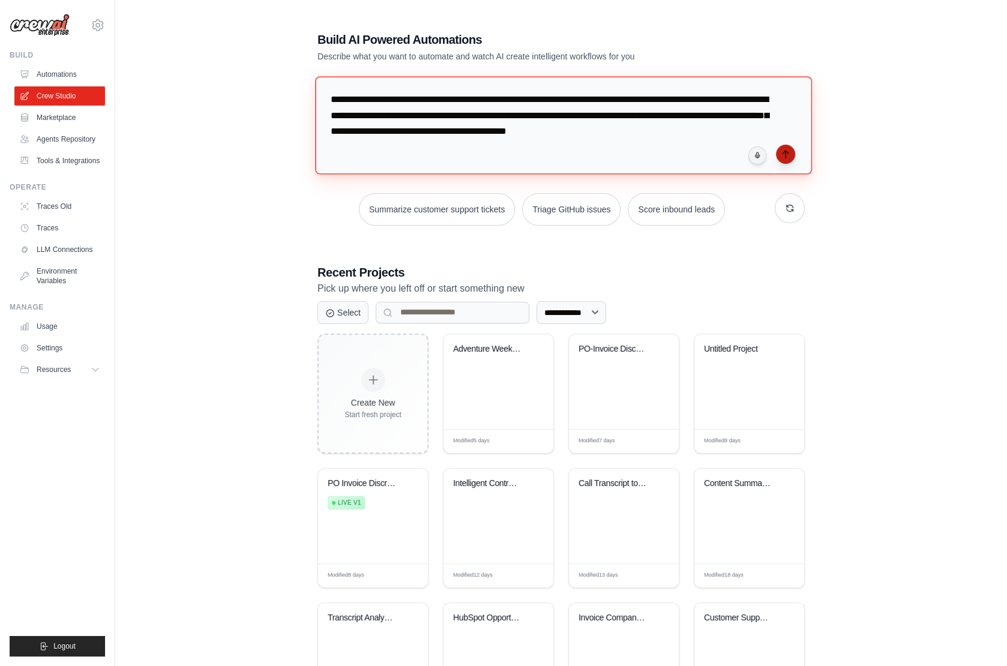
type textarea "**********"
click at [784, 155] on icon "submit" at bounding box center [786, 154] width 10 height 10
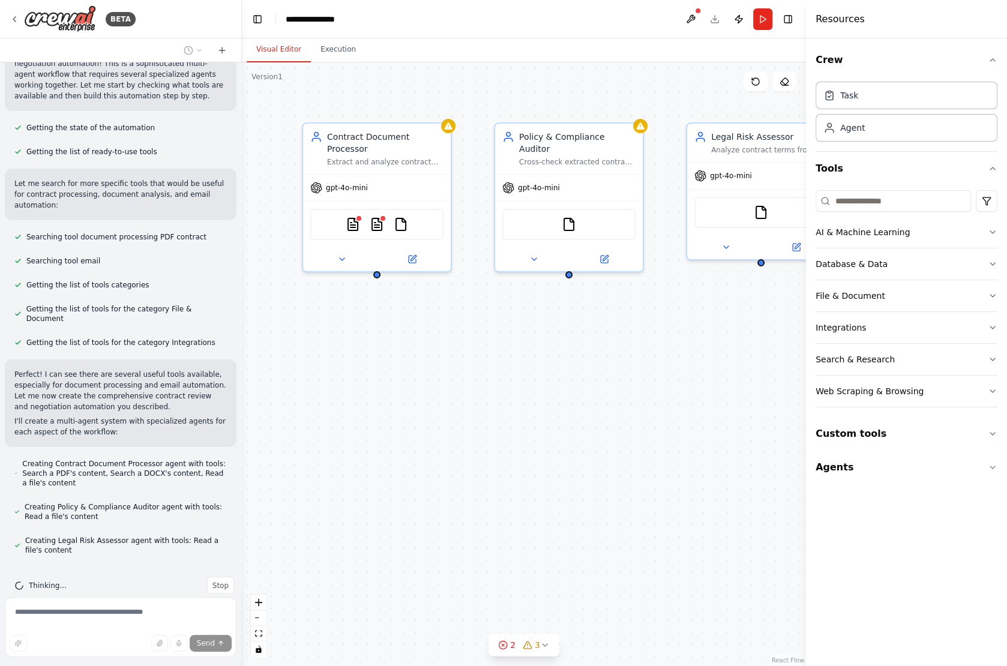
scroll to position [178, 0]
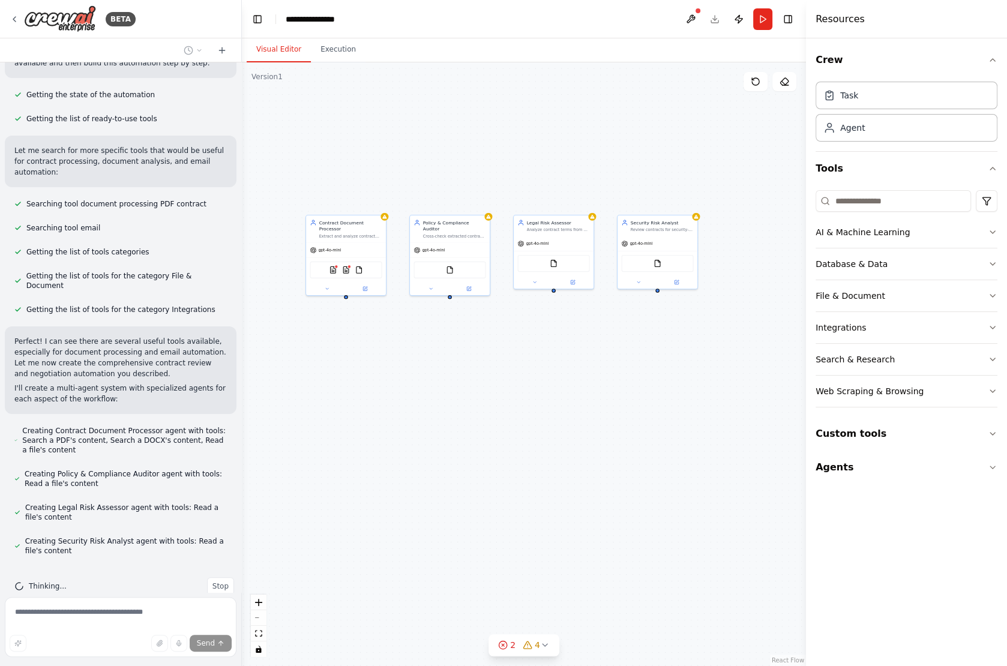
drag, startPoint x: 460, startPoint y: 358, endPoint x: 405, endPoint y: 351, distance: 55.6
click at [405, 351] on div "Contract Document Processor Extract and analyze contract terms from incoming ve…" at bounding box center [524, 364] width 564 height 604
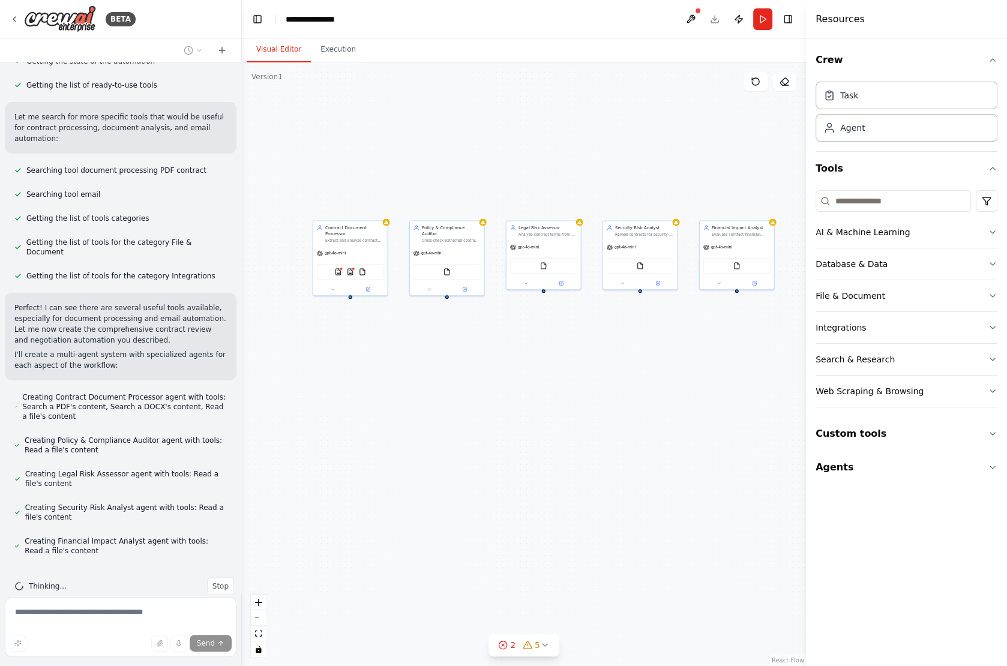
scroll to position [245, 0]
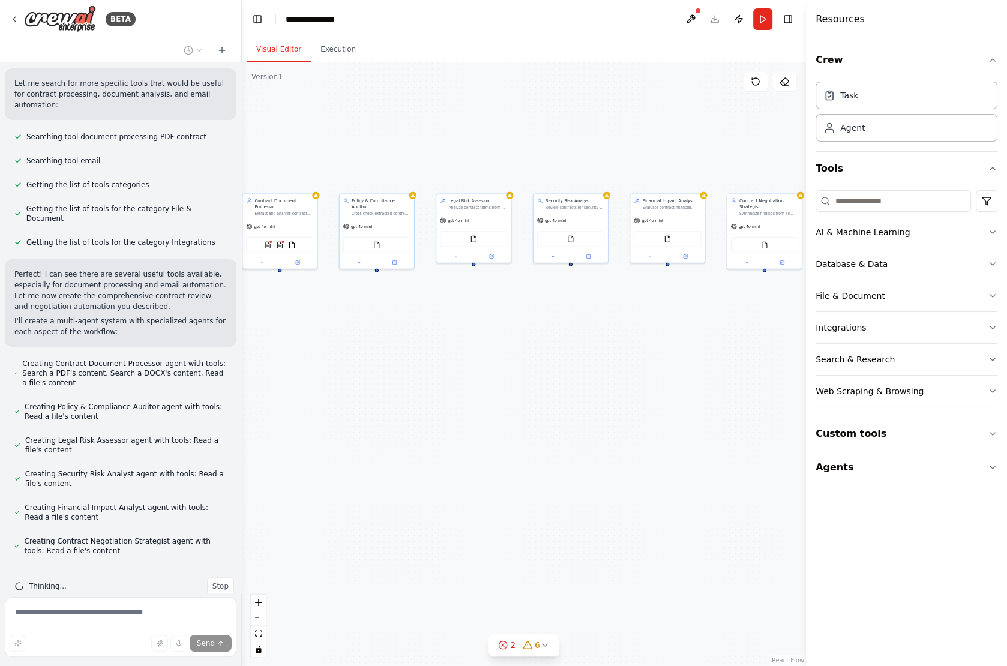
drag, startPoint x: 532, startPoint y: 420, endPoint x: 462, endPoint y: 394, distance: 74.8
click at [462, 394] on div "Contract Document Processor Extract and analyze contract terms from incoming ve…" at bounding box center [524, 364] width 564 height 604
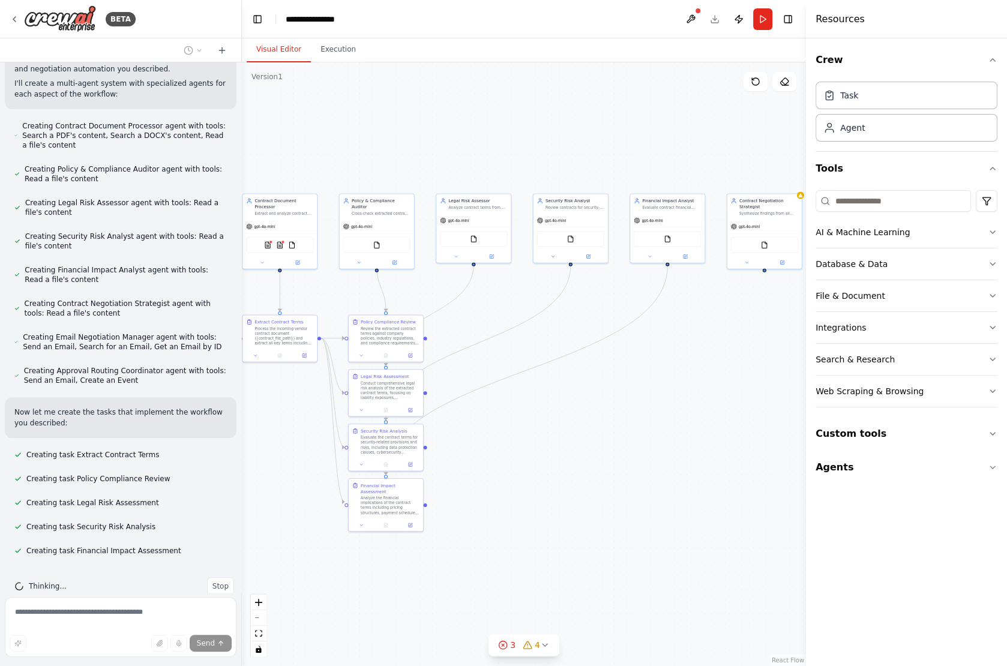
scroll to position [507, 0]
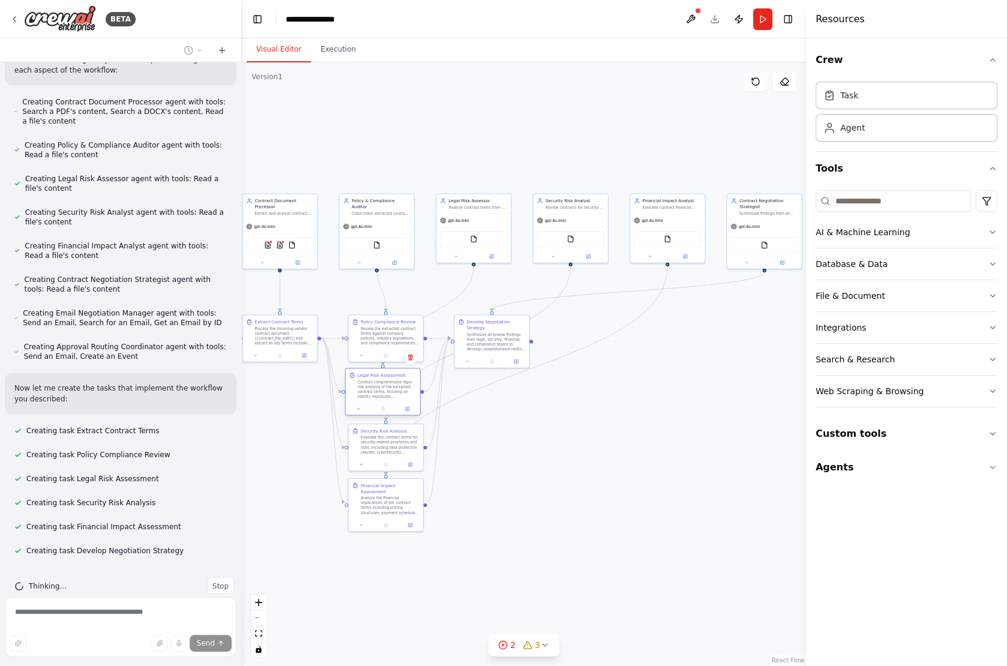
click at [394, 394] on div "Conduct comprehensive legal risk analysis of the extracted contract terms, focu…" at bounding box center [387, 388] width 59 height 19
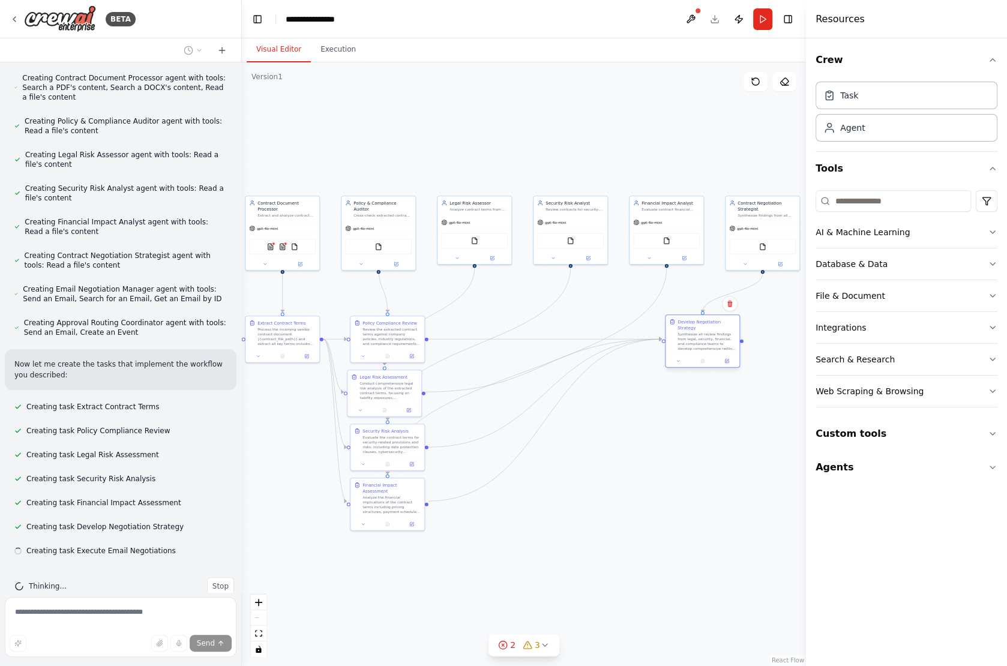
drag, startPoint x: 496, startPoint y: 336, endPoint x: 710, endPoint y: 337, distance: 213.7
click at [710, 337] on div "Synthesize all review findings from legal, security, financial, and compliance …" at bounding box center [707, 341] width 58 height 19
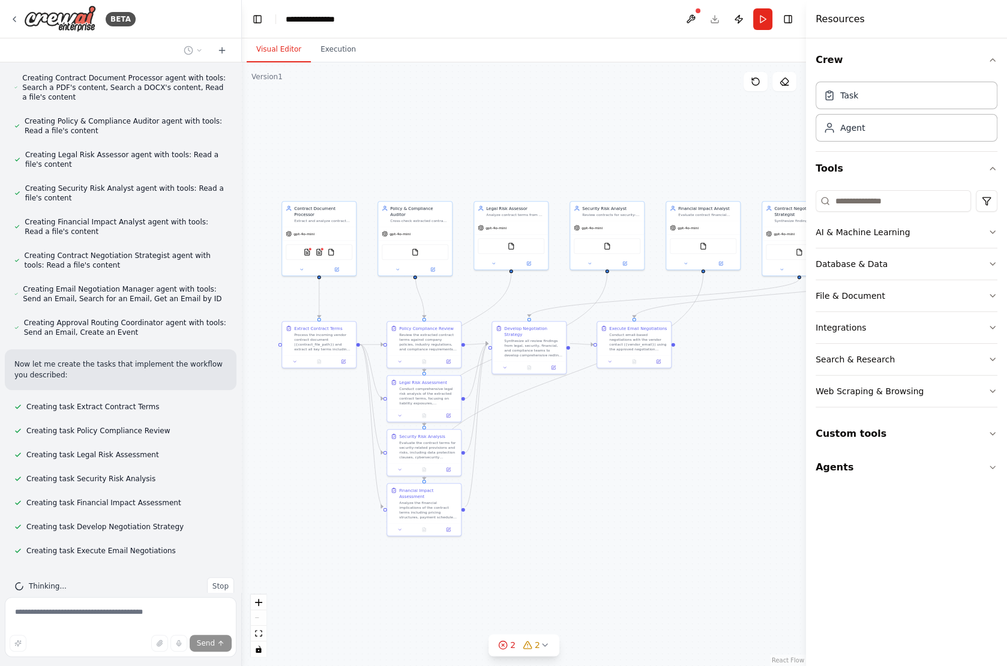
drag, startPoint x: 620, startPoint y: 465, endPoint x: 651, endPoint y: 469, distance: 31.6
click at [651, 469] on div ".deletable-edge-delete-btn { width: 20px; height: 20px; border: 0px solid #ffff…" at bounding box center [524, 364] width 564 height 604
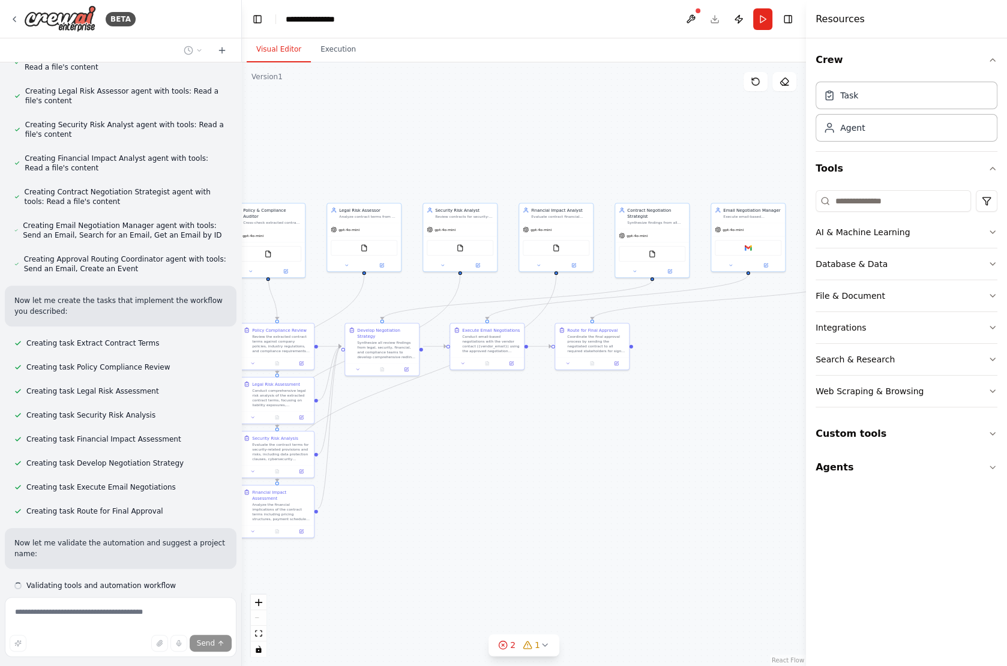
scroll to position [629, 0]
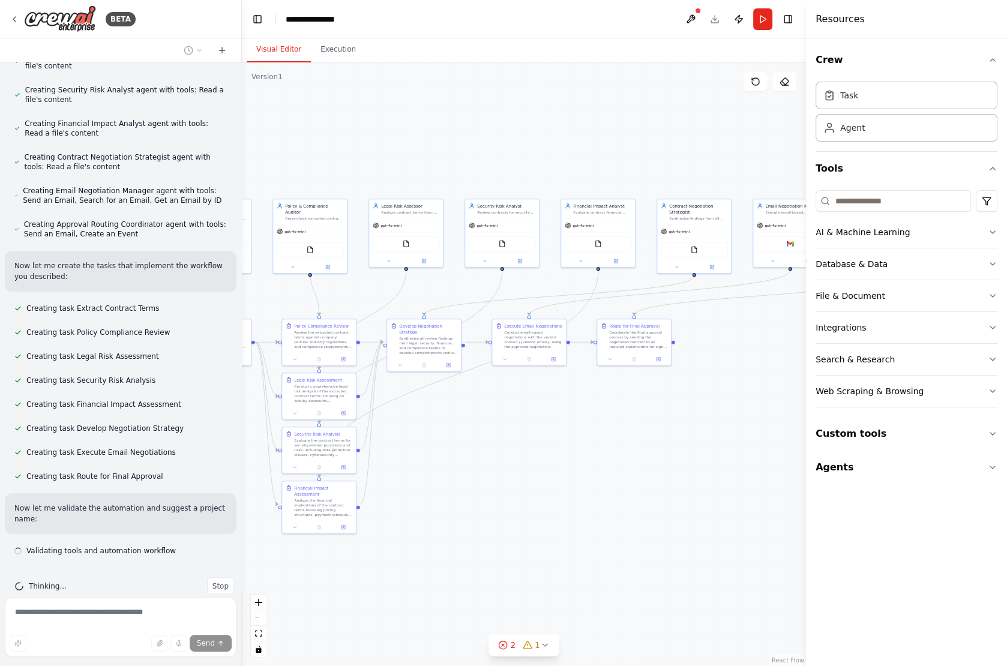
drag, startPoint x: 675, startPoint y: 474, endPoint x: 576, endPoint y: 472, distance: 98.5
click at [576, 472] on div ".deletable-edge-delete-btn { width: 20px; height: 20px; border: 0px solid #ffff…" at bounding box center [524, 364] width 564 height 604
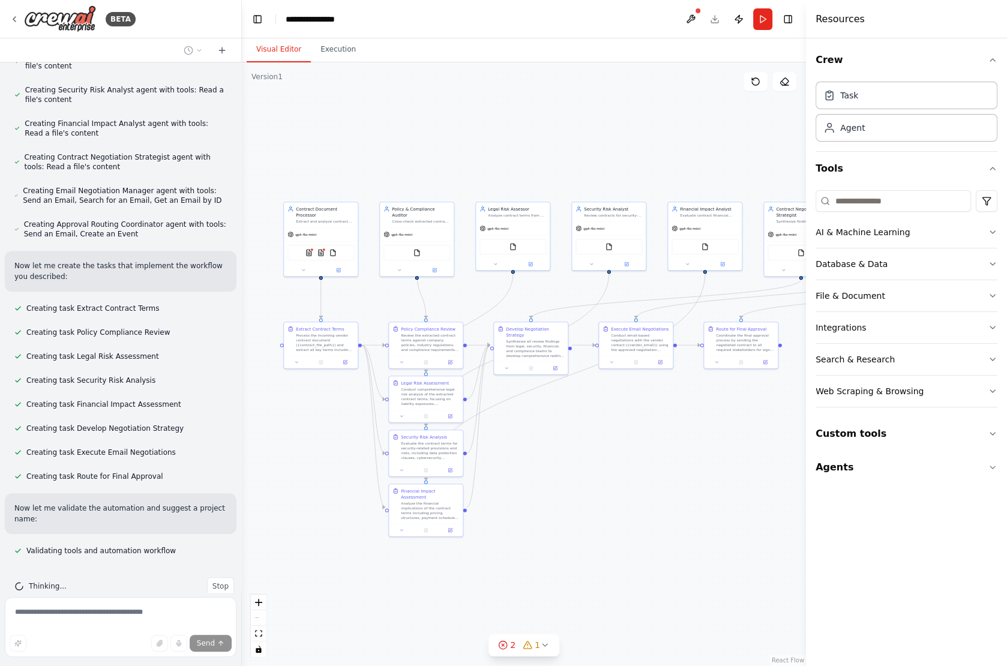
drag, startPoint x: 493, startPoint y: 434, endPoint x: 599, endPoint y: 437, distance: 105.1
click at [599, 437] on div ".deletable-edge-delete-btn { width: 20px; height: 20px; border: 0px solid #ffff…" at bounding box center [524, 364] width 564 height 604
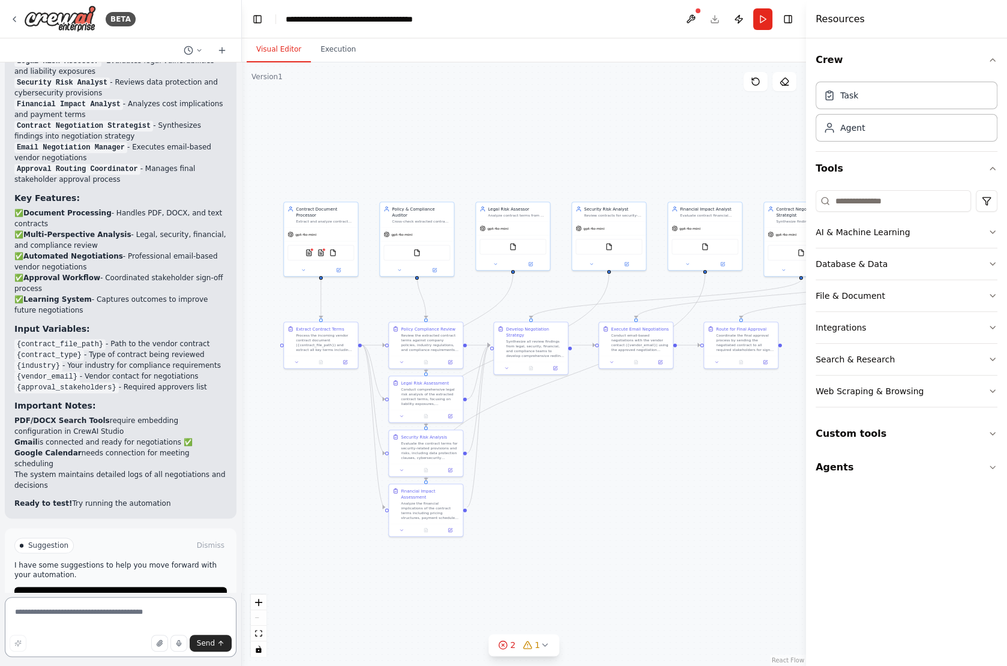
scroll to position [1448, 0]
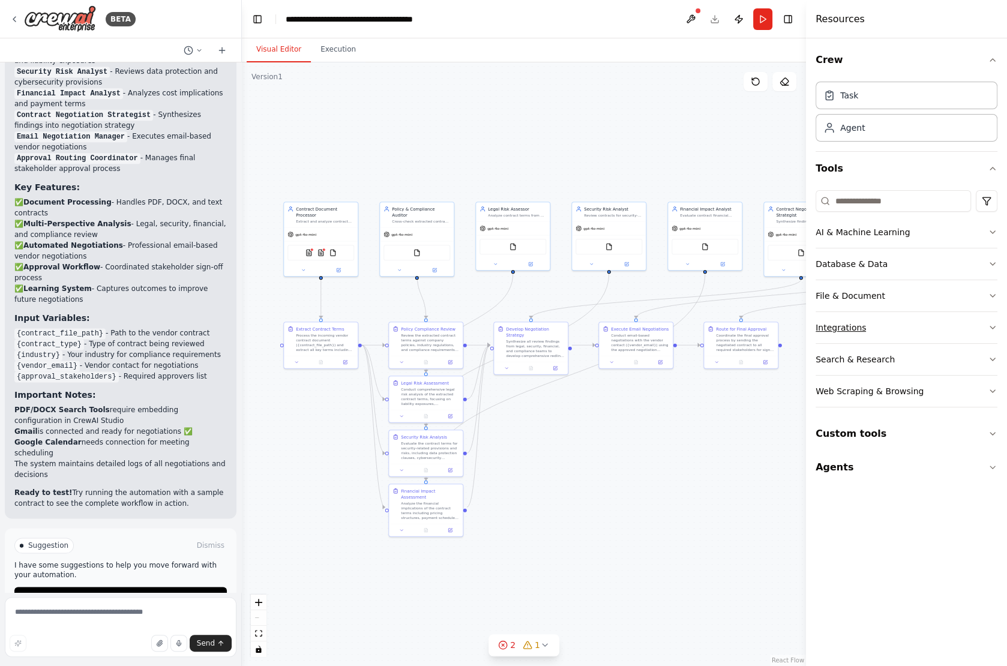
click at [883, 320] on button "Integrations" at bounding box center [907, 327] width 182 height 31
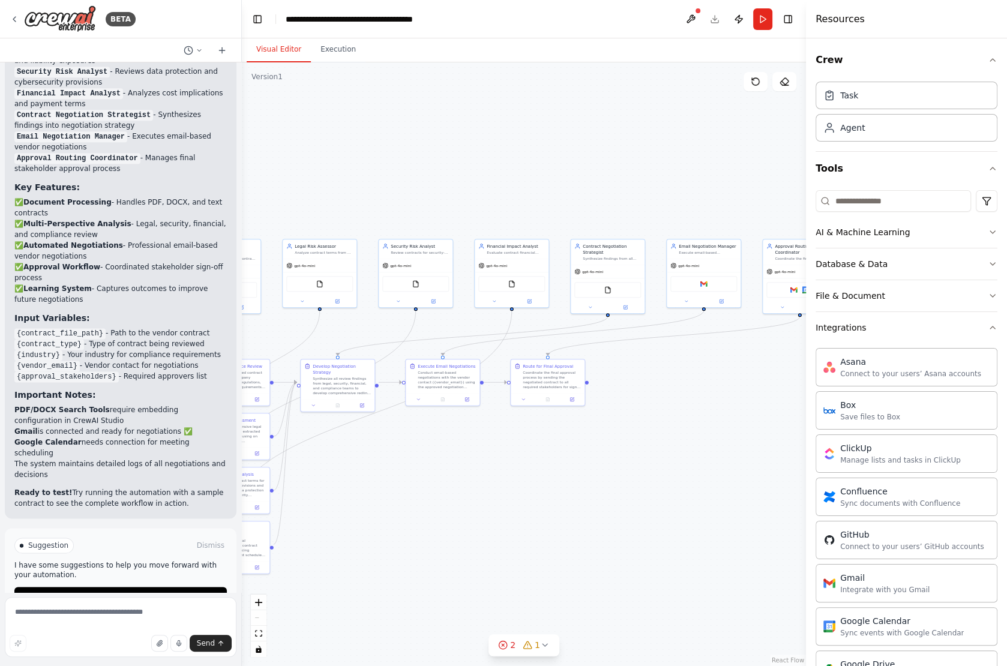
drag, startPoint x: 629, startPoint y: 457, endPoint x: 438, endPoint y: 494, distance: 195.0
click at [437, 494] on div ".deletable-edge-delete-btn { width: 20px; height: 20px; border: 0px solid #ffff…" at bounding box center [524, 364] width 564 height 604
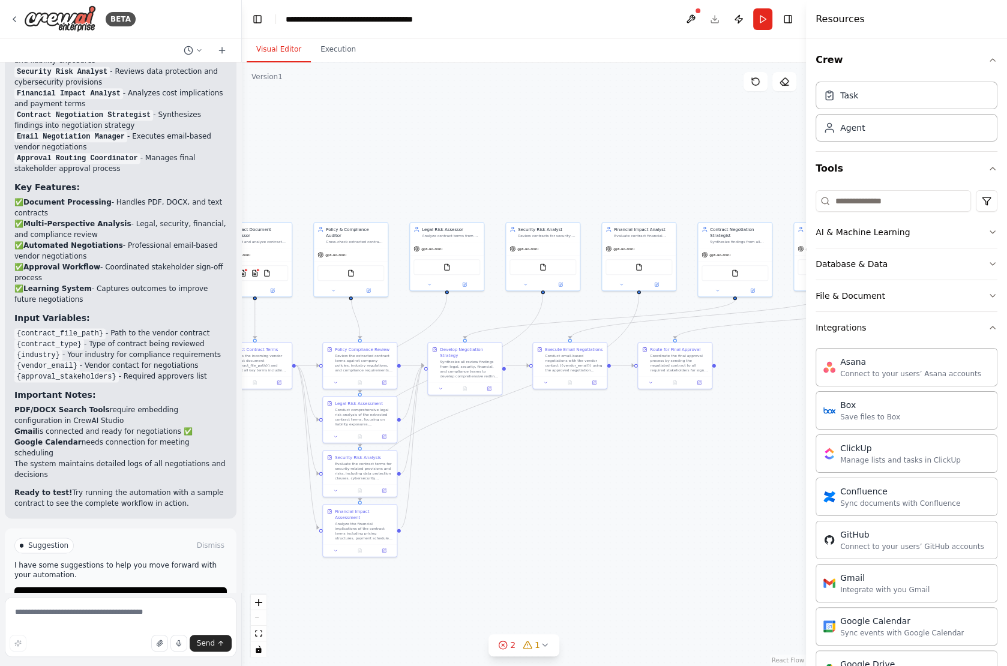
drag, startPoint x: 438, startPoint y: 494, endPoint x: 567, endPoint y: 477, distance: 130.8
click at [567, 477] on div ".deletable-edge-delete-btn { width: 20px; height: 20px; border: 0px solid #ffff…" at bounding box center [524, 364] width 564 height 604
click at [11, 16] on icon at bounding box center [15, 19] width 10 height 10
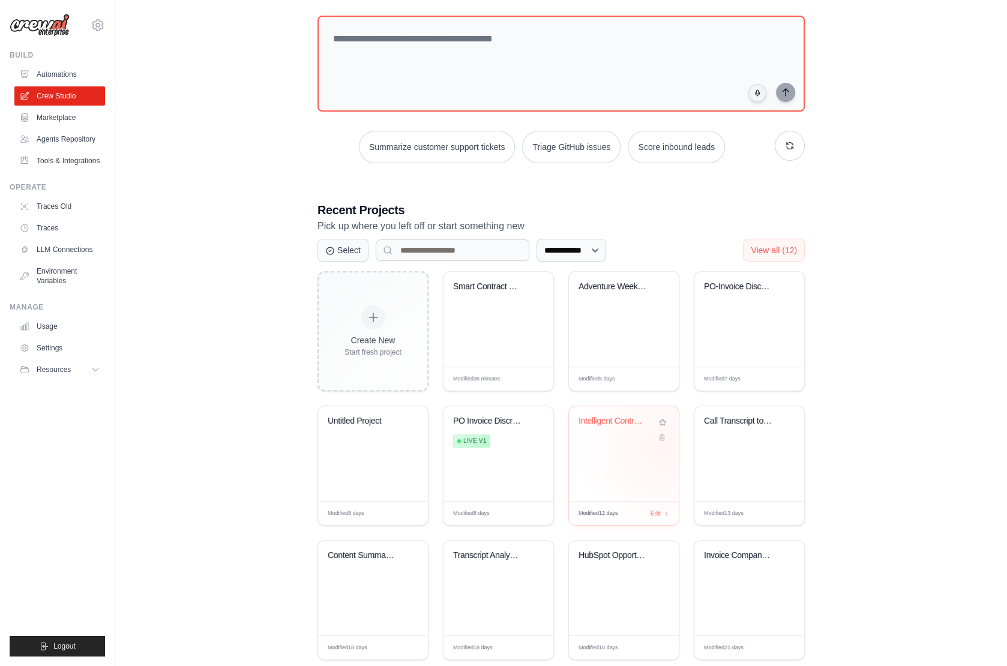
scroll to position [64, 0]
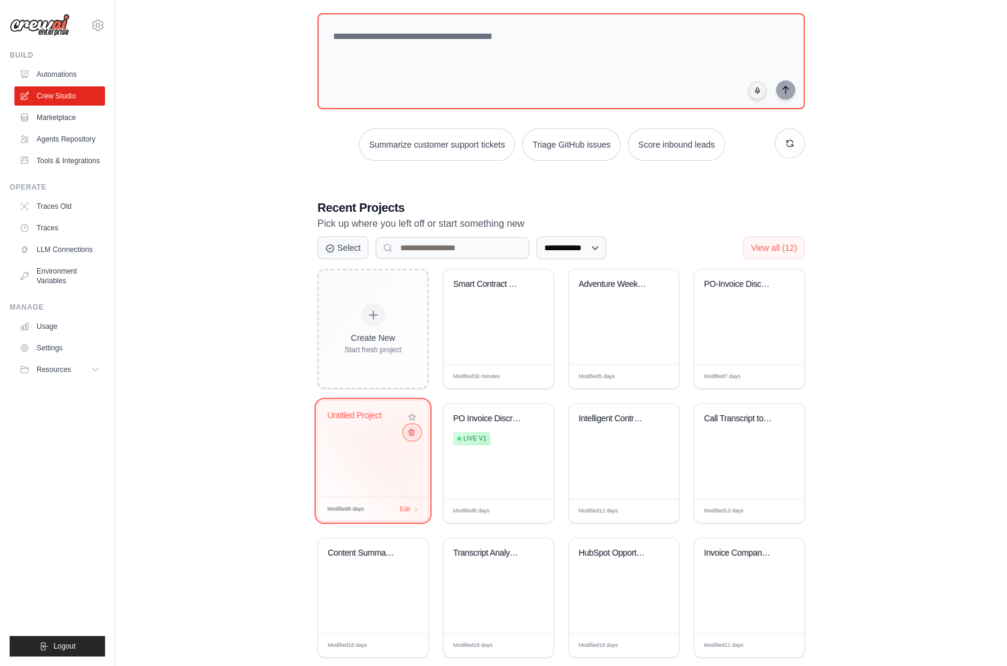
click at [412, 433] on icon at bounding box center [412, 433] width 8 height 8
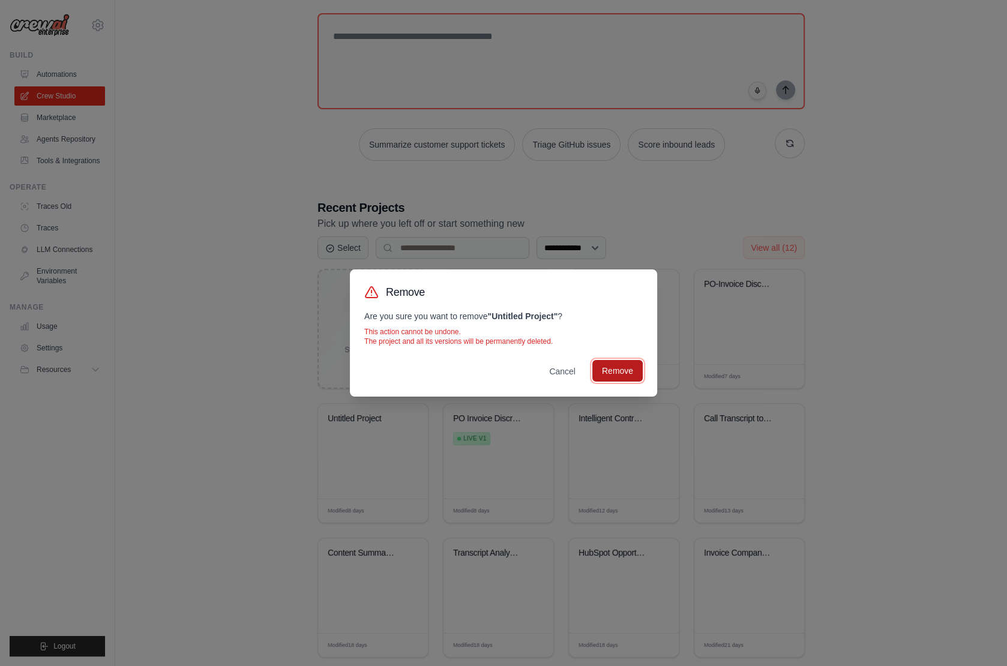
click at [619, 372] on button "Remove" at bounding box center [618, 371] width 50 height 22
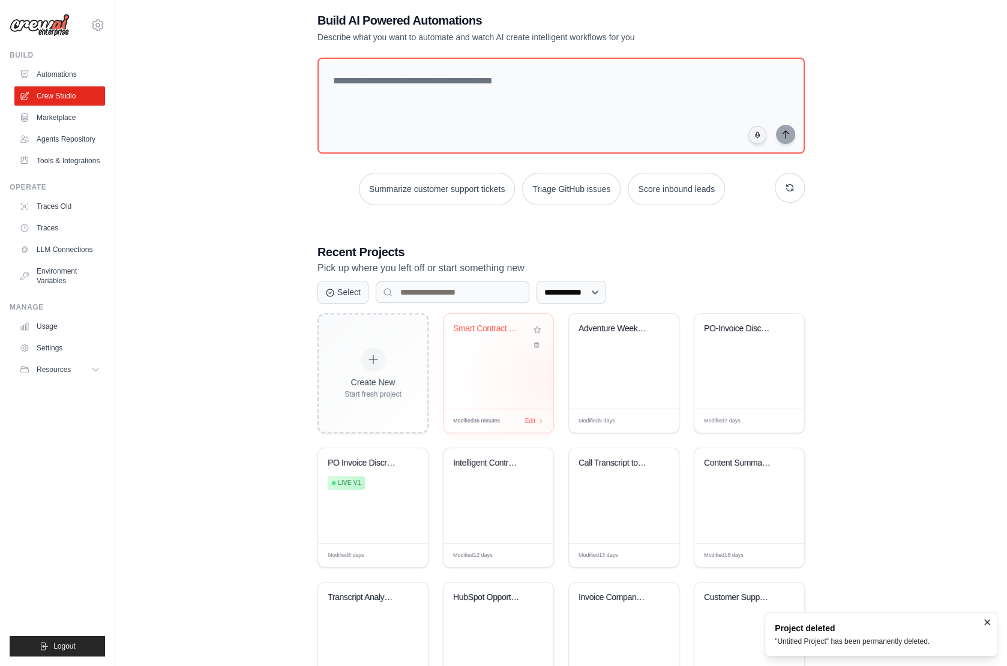
scroll to position [0, 0]
